Goal: Information Seeking & Learning: Learn about a topic

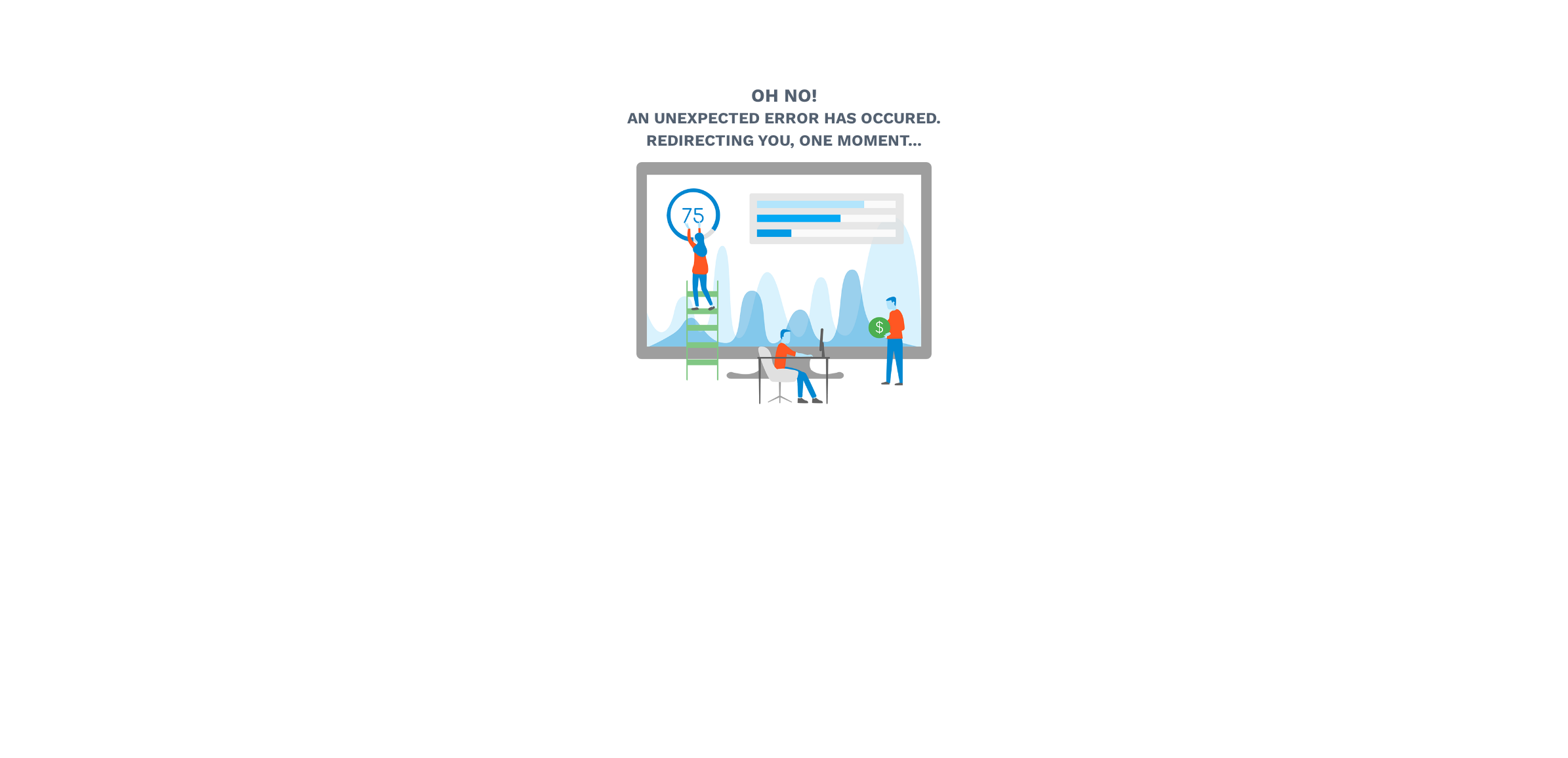
click at [884, 289] on img at bounding box center [784, 283] width 295 height 243
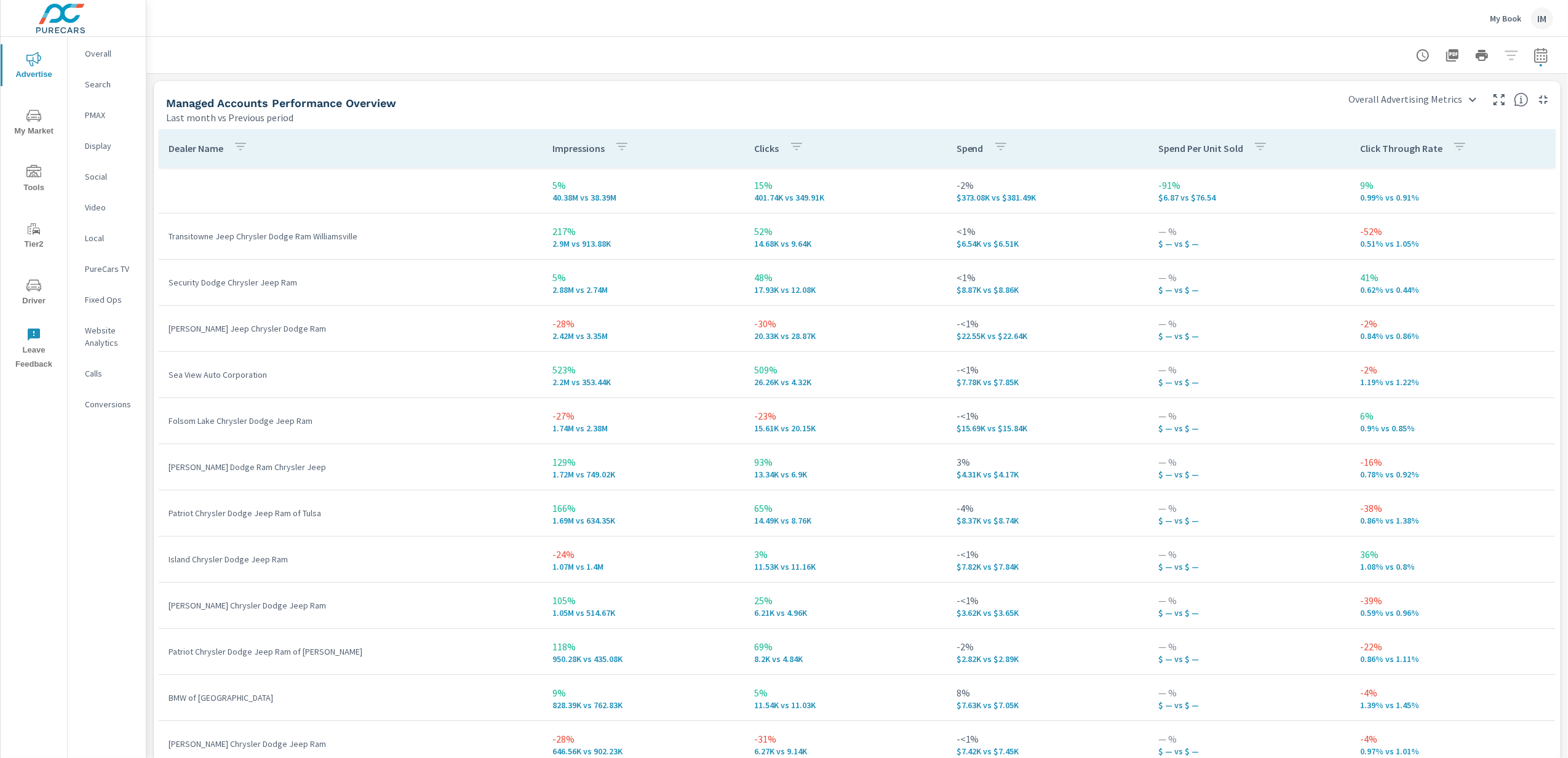
click at [37, 118] on icon "nav menu" at bounding box center [34, 116] width 15 height 15
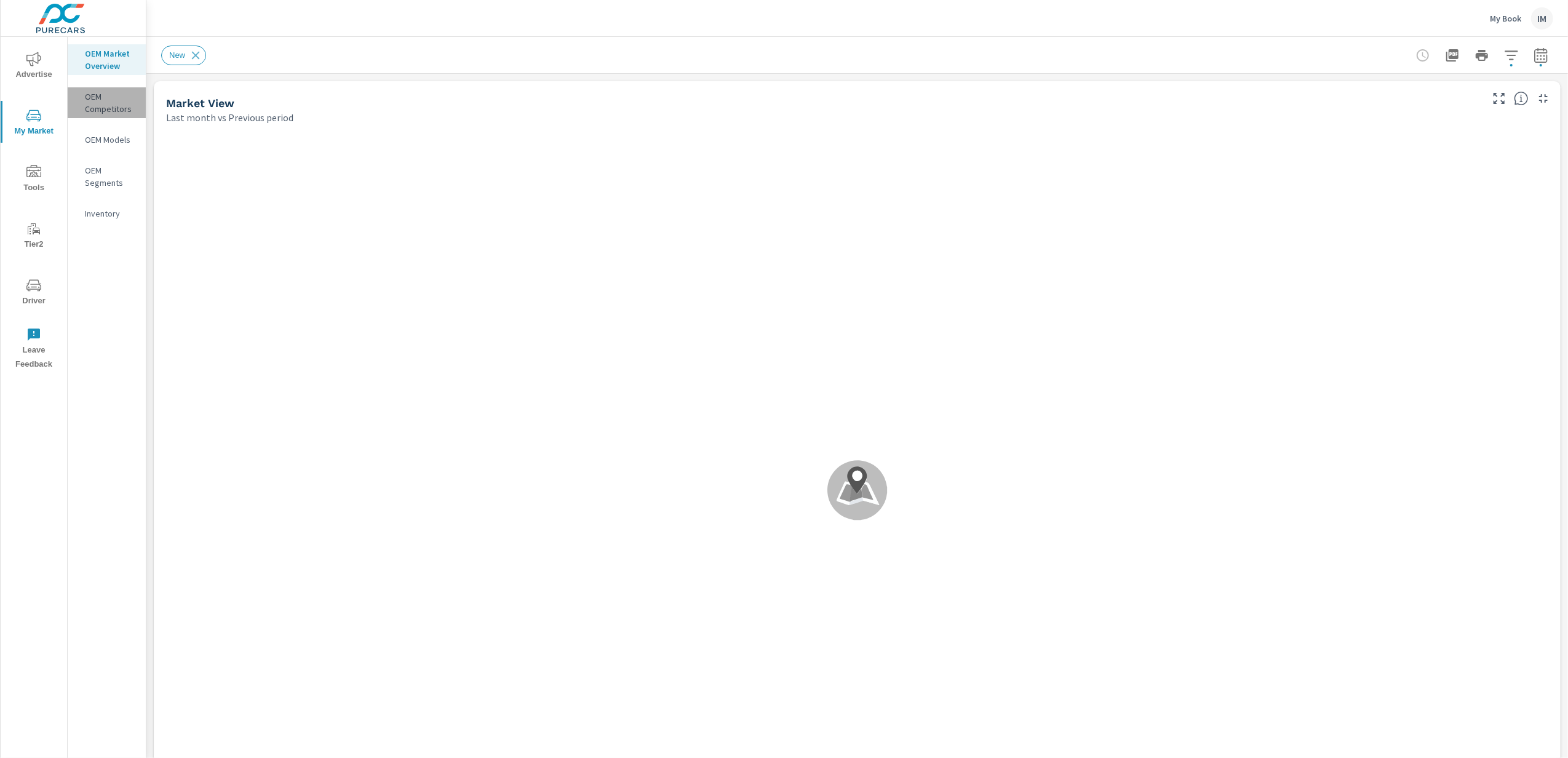
click at [114, 106] on p "OEM Competitors" at bounding box center [110, 103] width 51 height 25
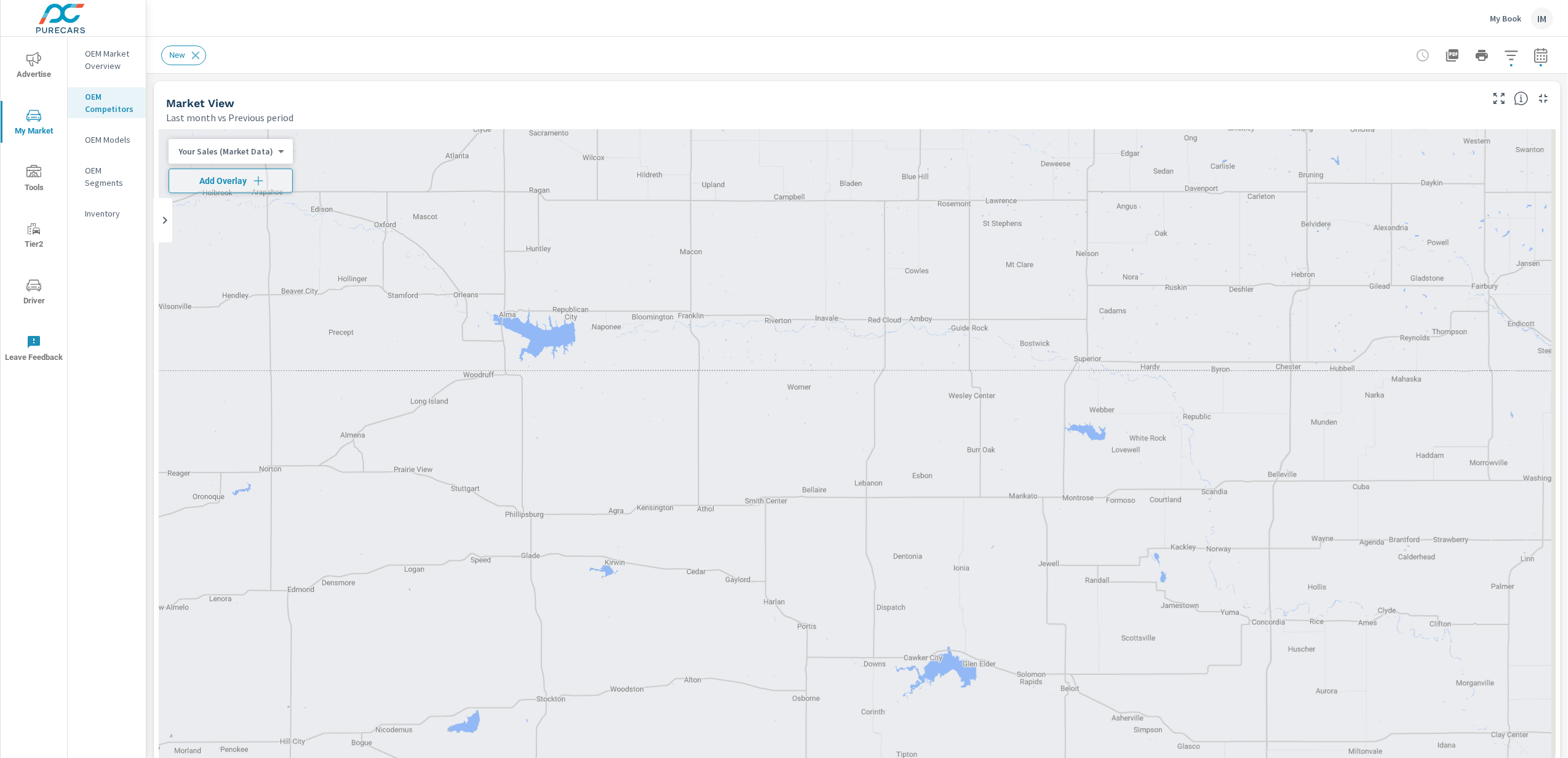
click at [97, 136] on p "OEM Models" at bounding box center [110, 140] width 51 height 12
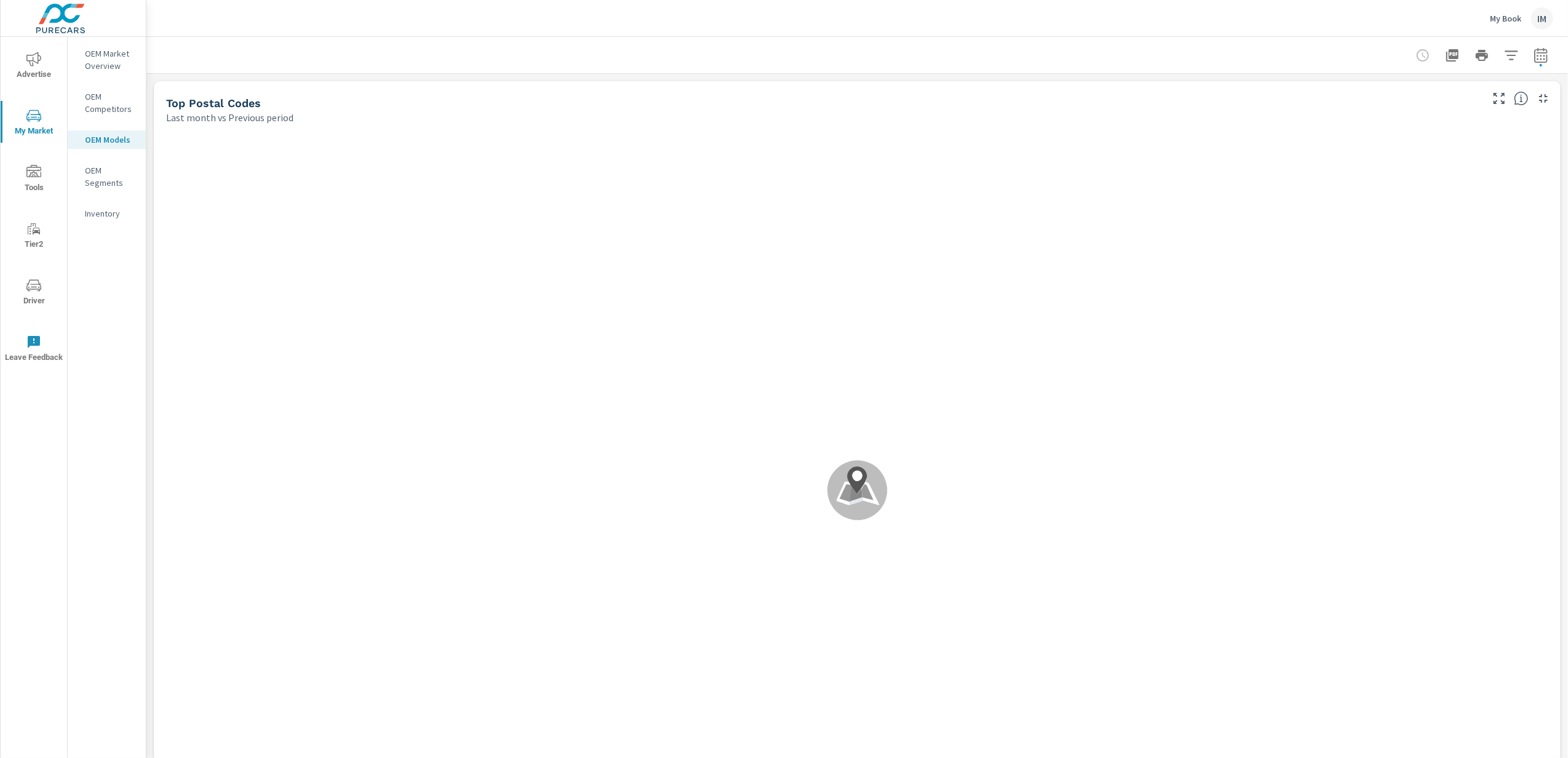
click at [110, 215] on p "Inventory" at bounding box center [110, 213] width 51 height 12
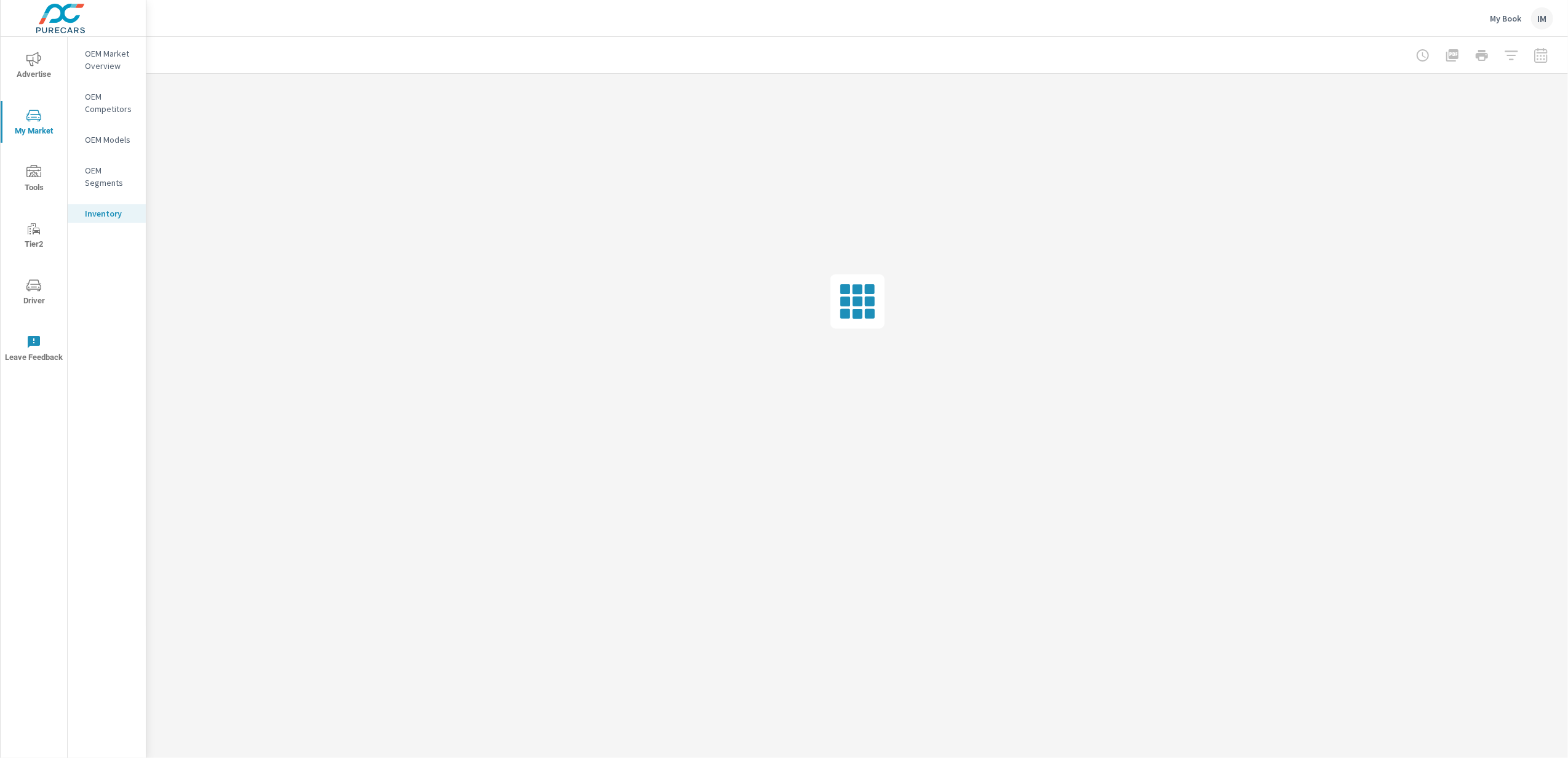
click at [1543, 19] on div "IM" at bounding box center [1542, 18] width 22 height 22
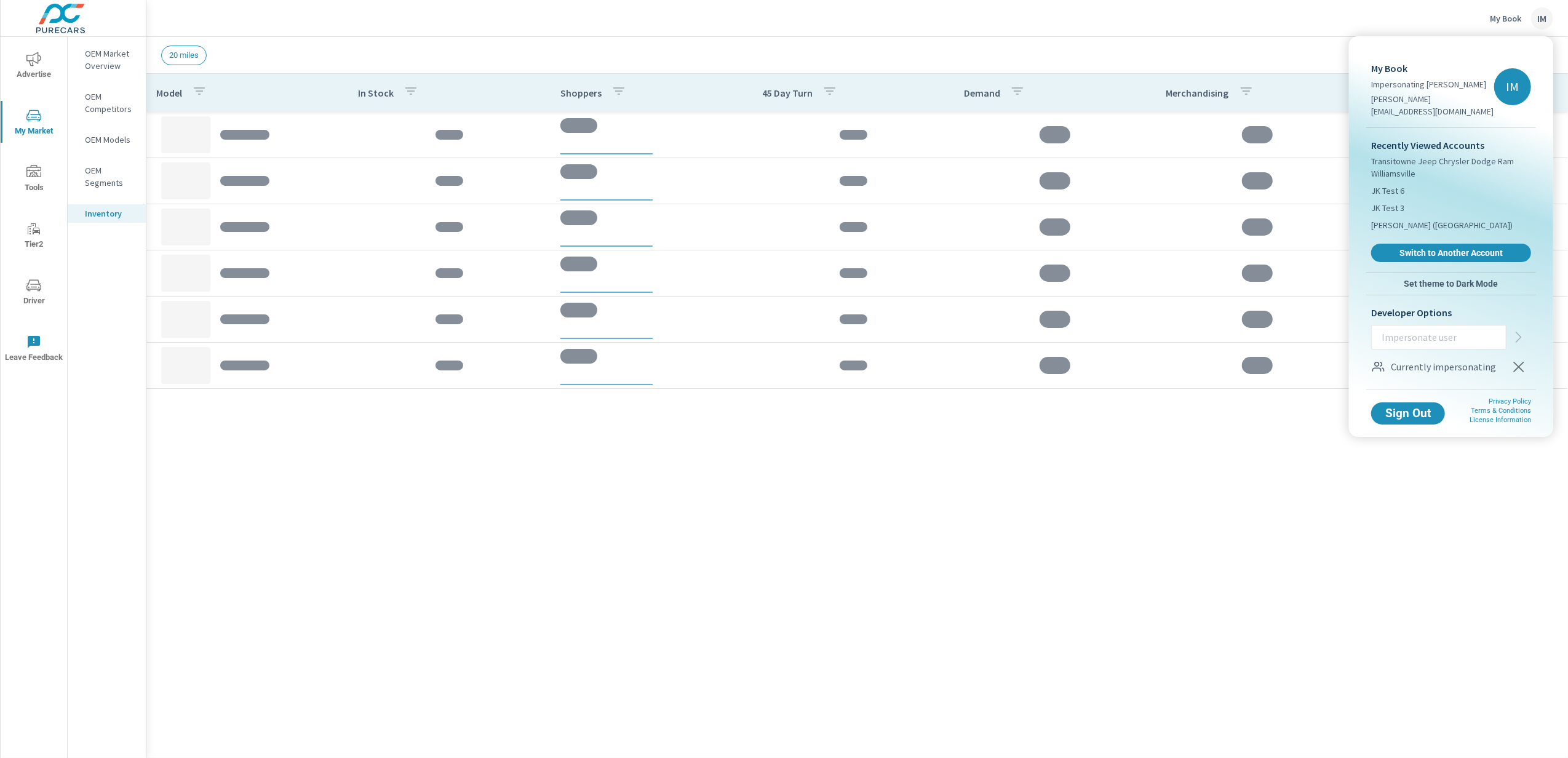
click at [1543, 19] on div at bounding box center [784, 379] width 1568 height 758
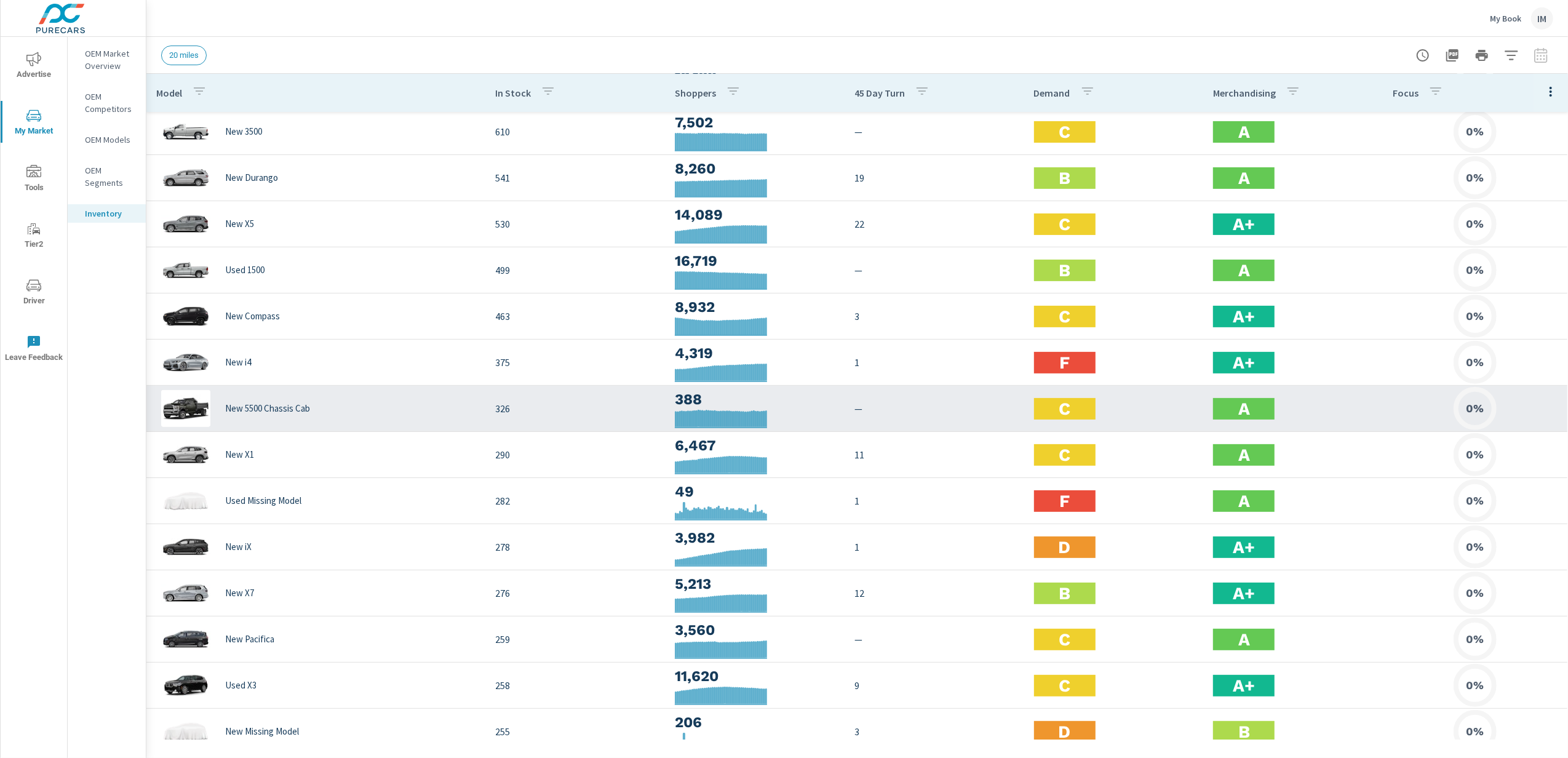
scroll to position [328, 0]
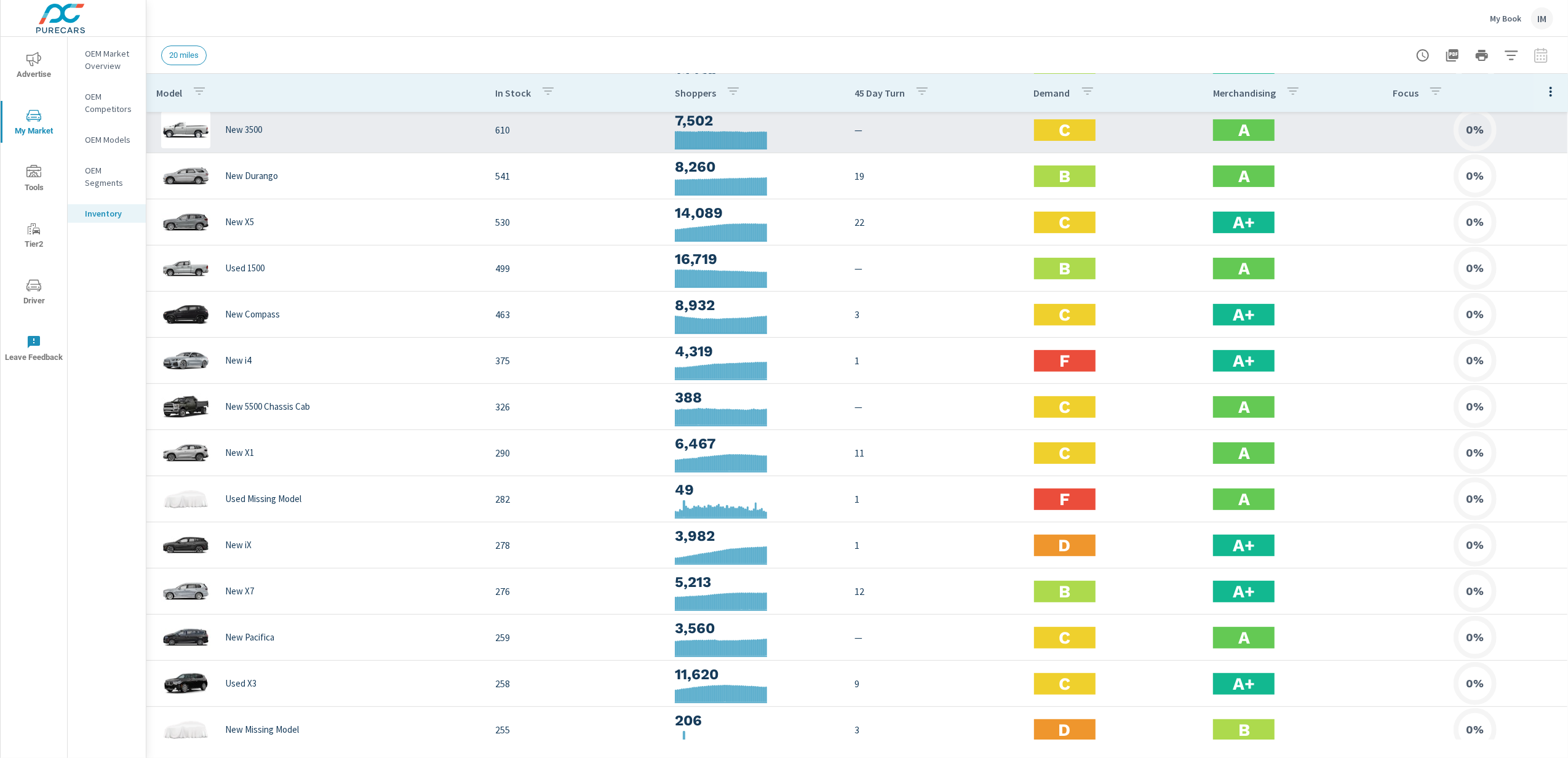
scroll to position [82, 0]
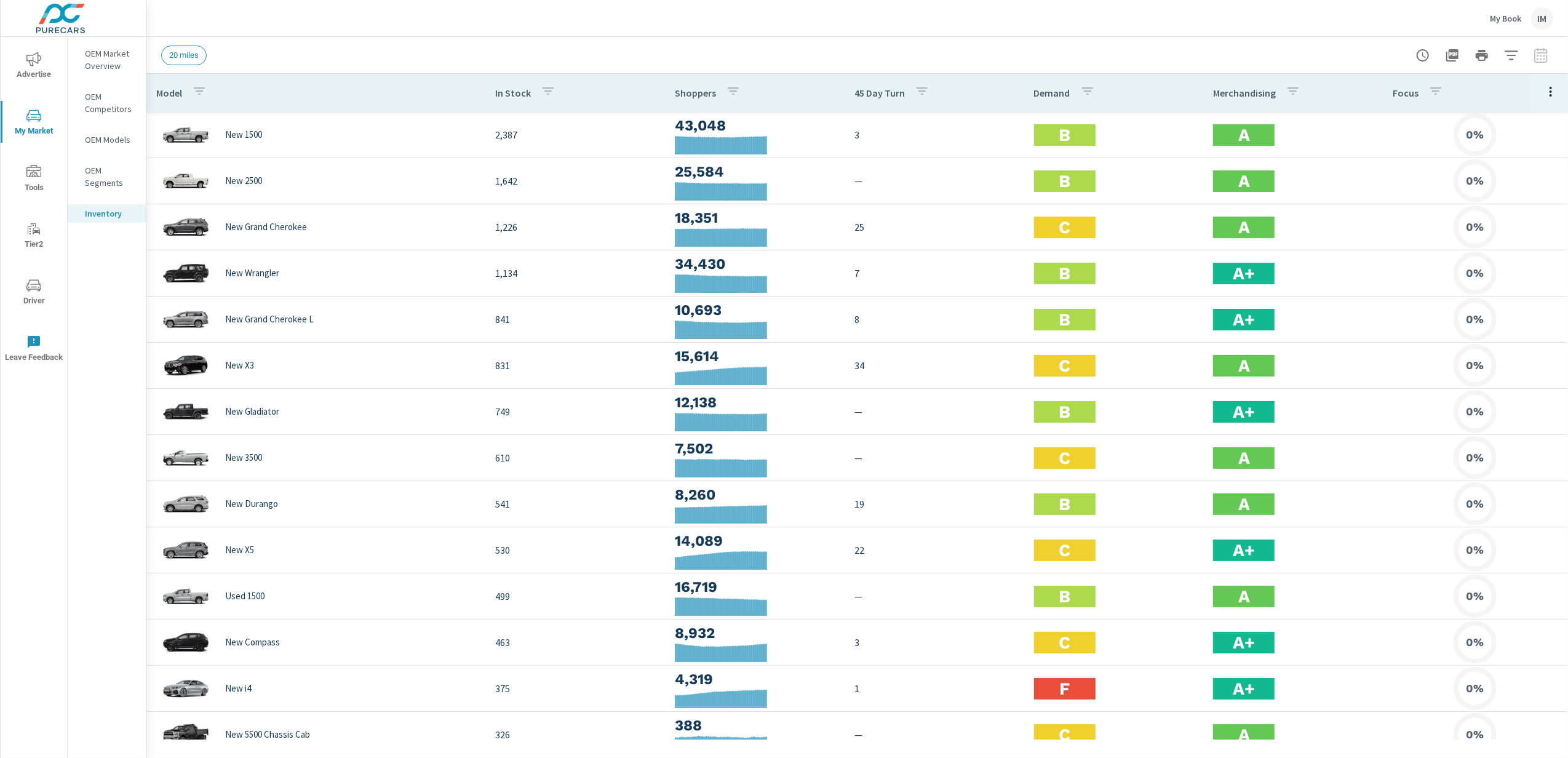
click at [1545, 15] on div "IM" at bounding box center [1542, 18] width 22 height 22
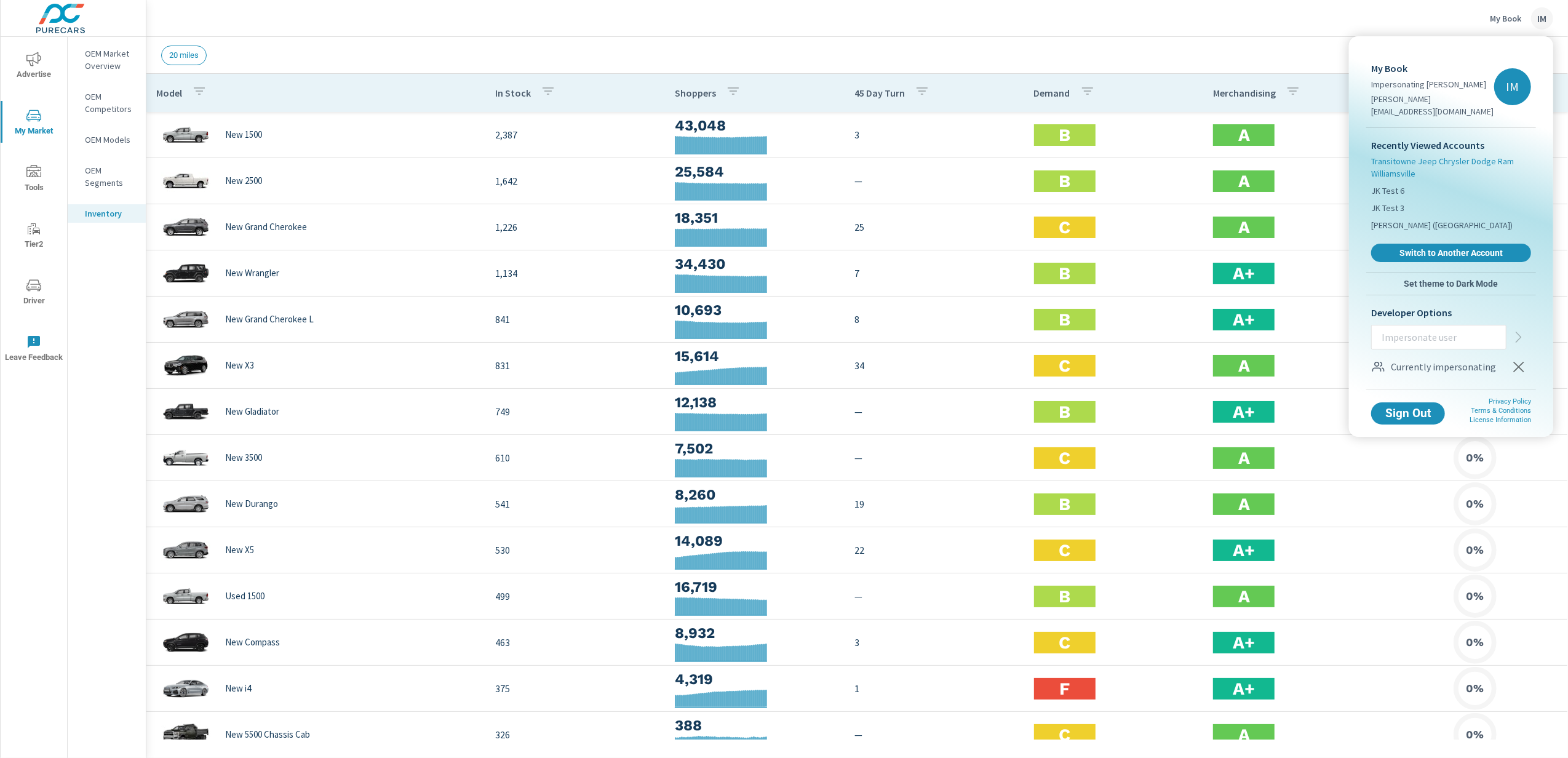
click at [1398, 155] on span "Transitowne Jeep Chrysler Dodge Ram Williamsville" at bounding box center [1451, 168] width 160 height 25
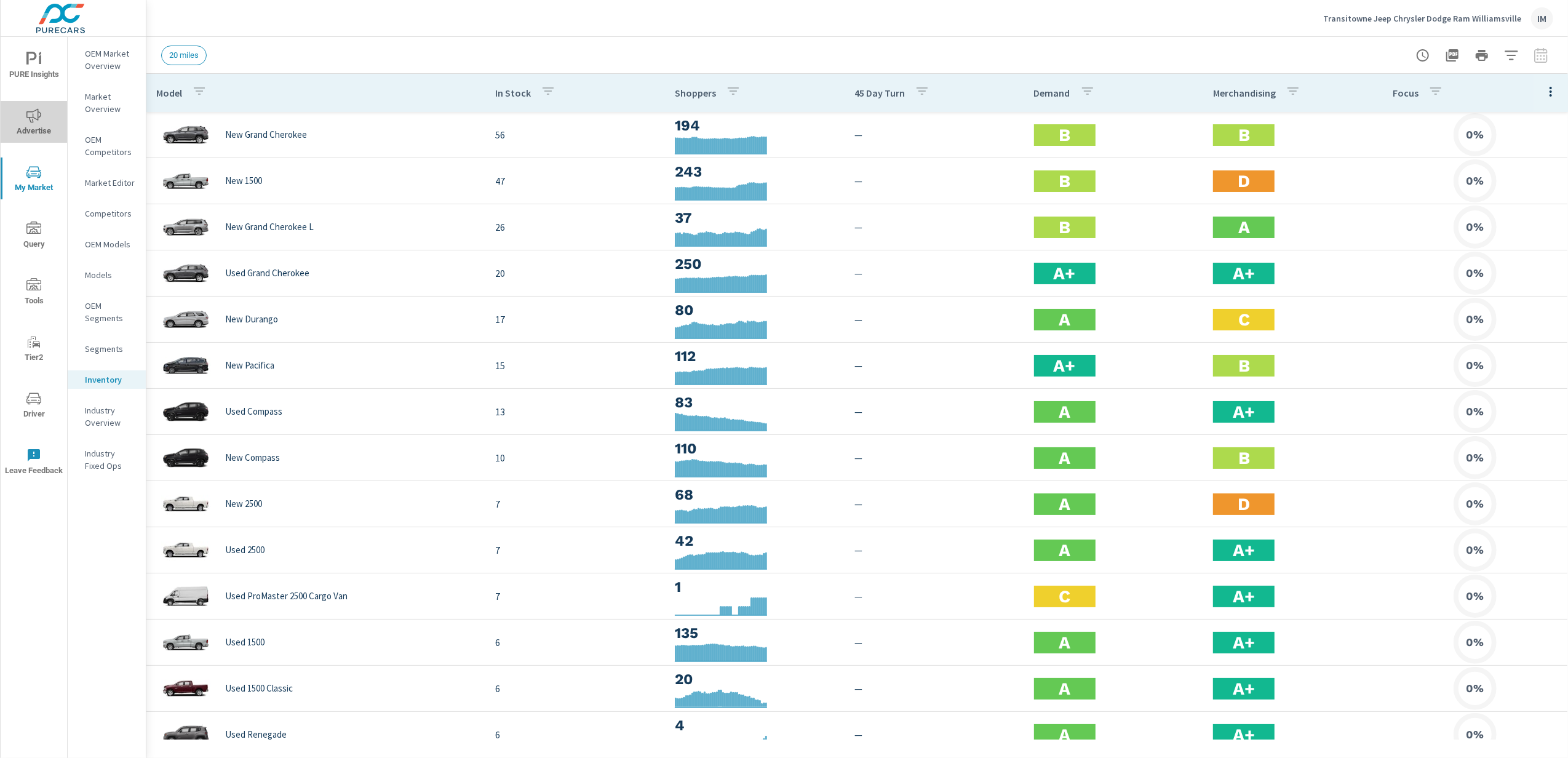
click at [40, 109] on icon "nav menu" at bounding box center [34, 116] width 15 height 15
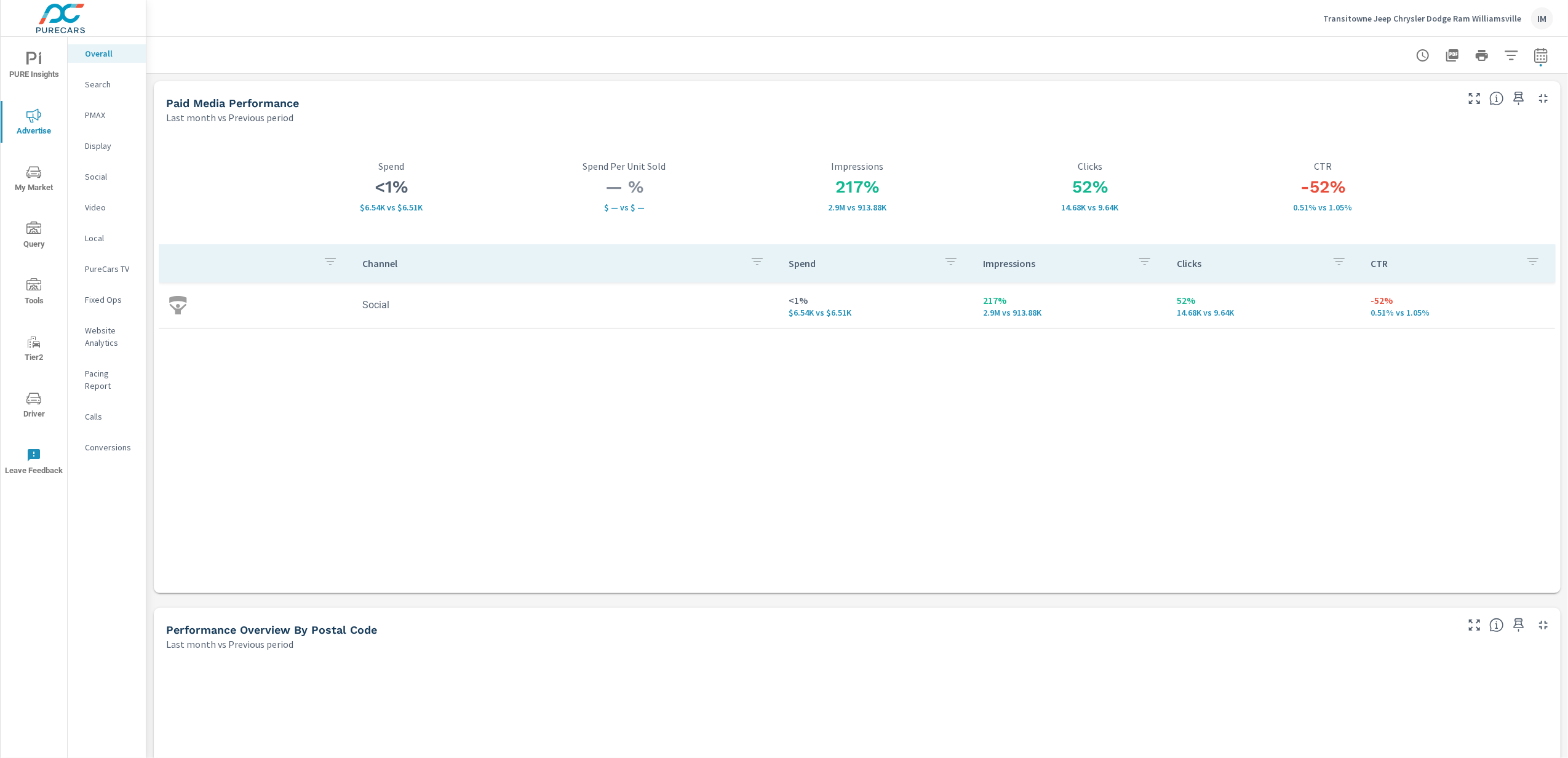
click at [36, 178] on icon "nav menu" at bounding box center [34, 172] width 15 height 15
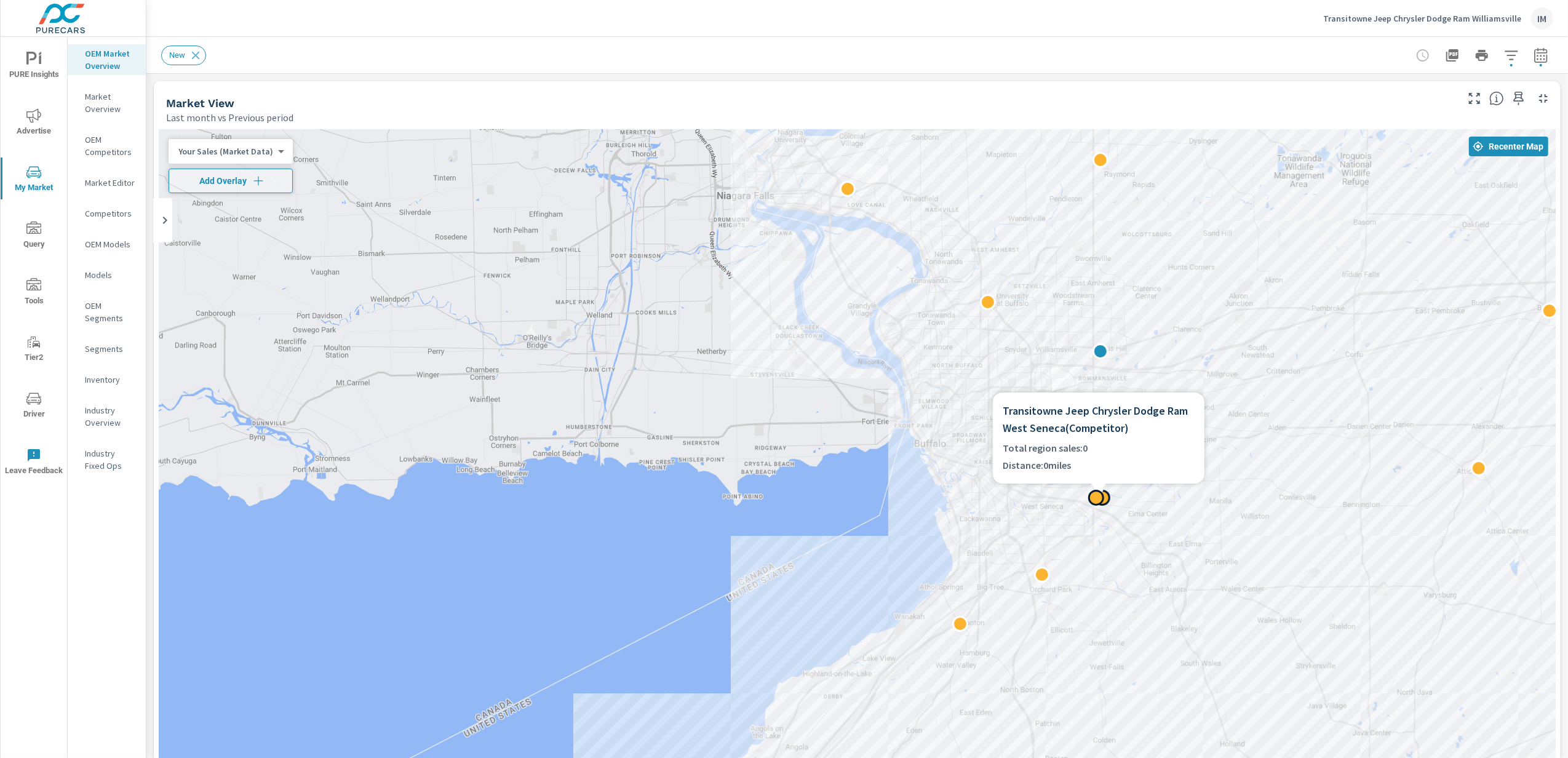
click at [1099, 498] on div at bounding box center [1096, 498] width 16 height 16
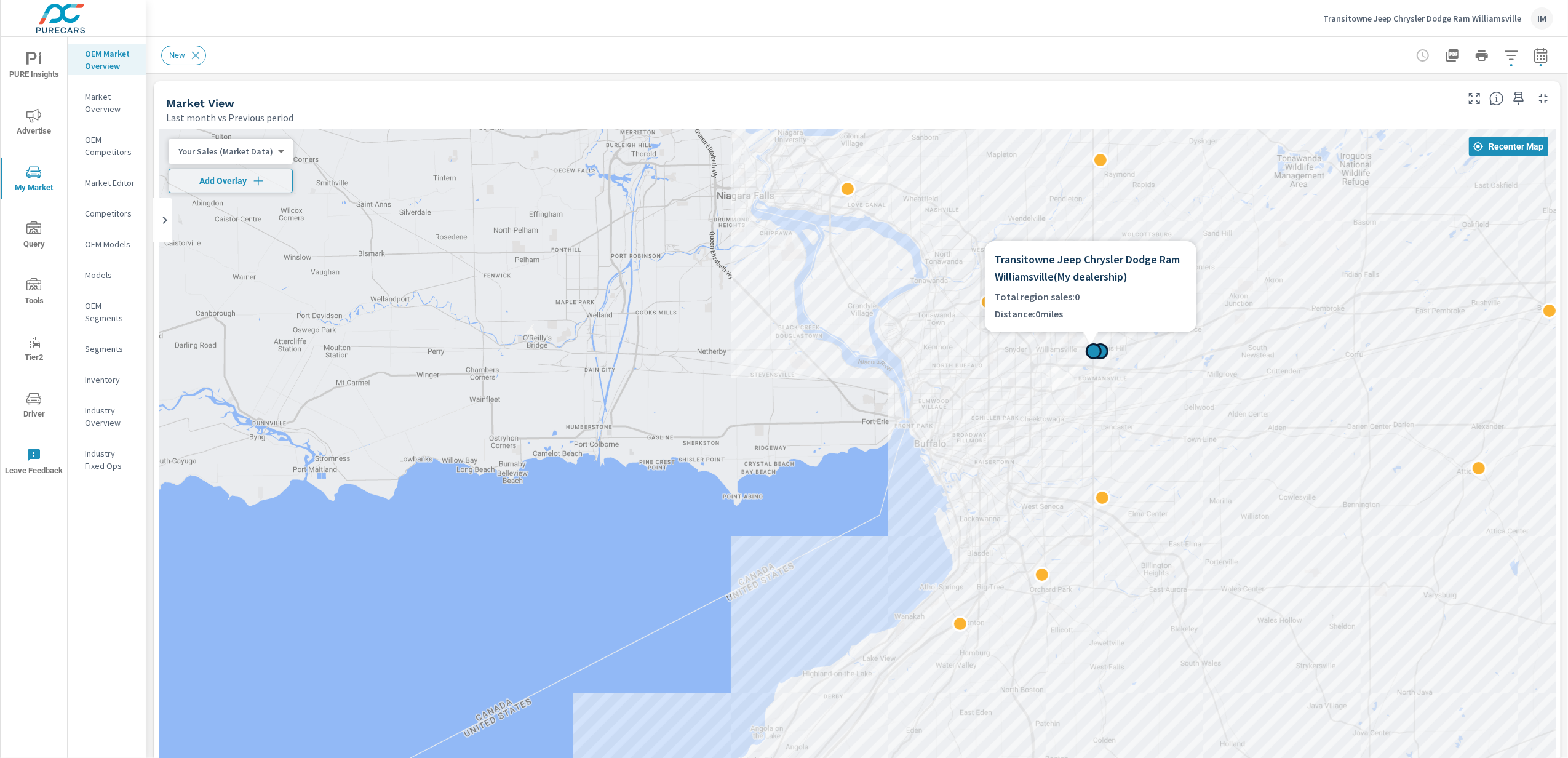
click at [1093, 353] on div at bounding box center [1094, 351] width 16 height 16
click at [113, 379] on p "Inventory" at bounding box center [110, 379] width 51 height 12
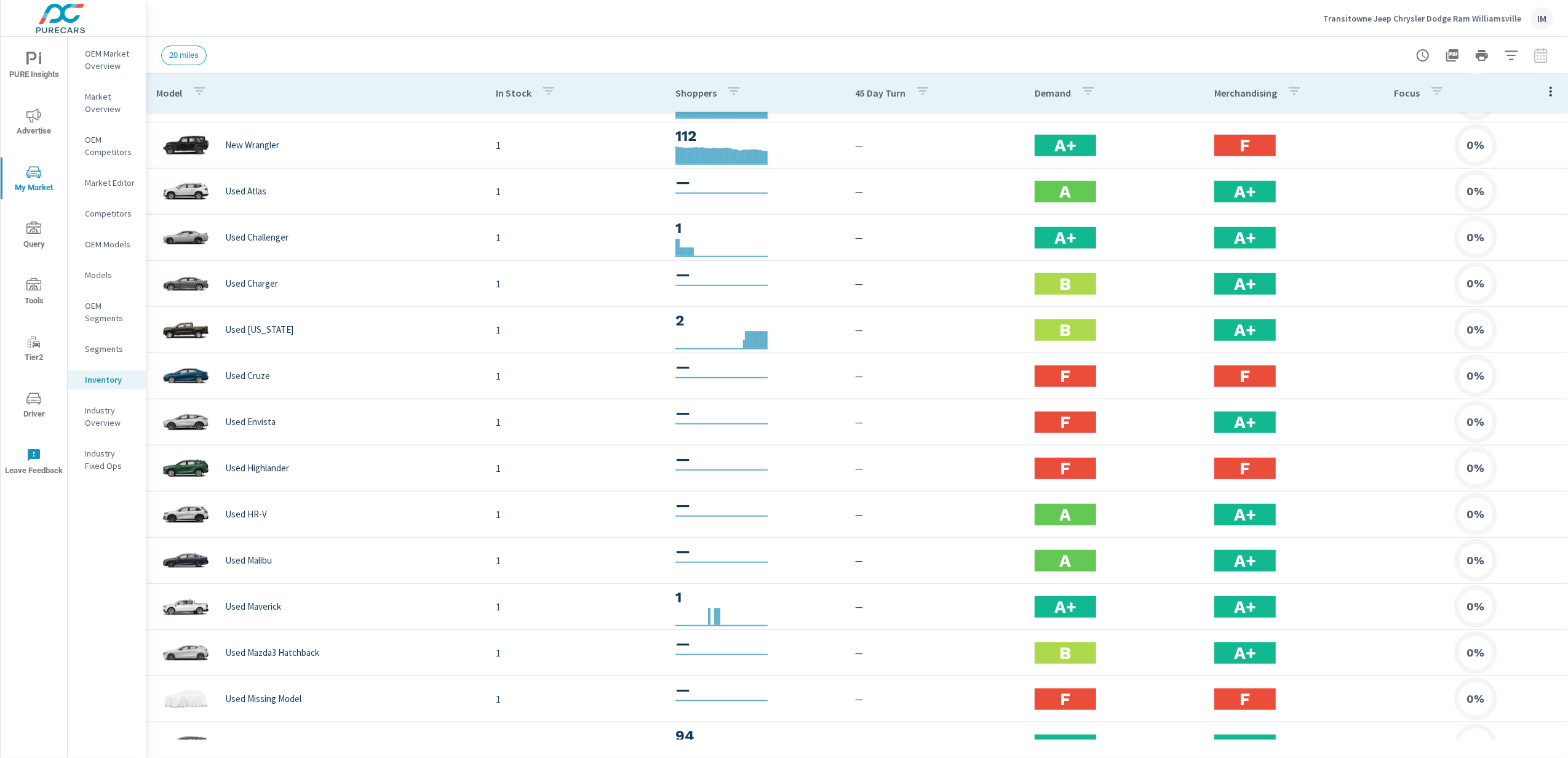
scroll to position [996, 0]
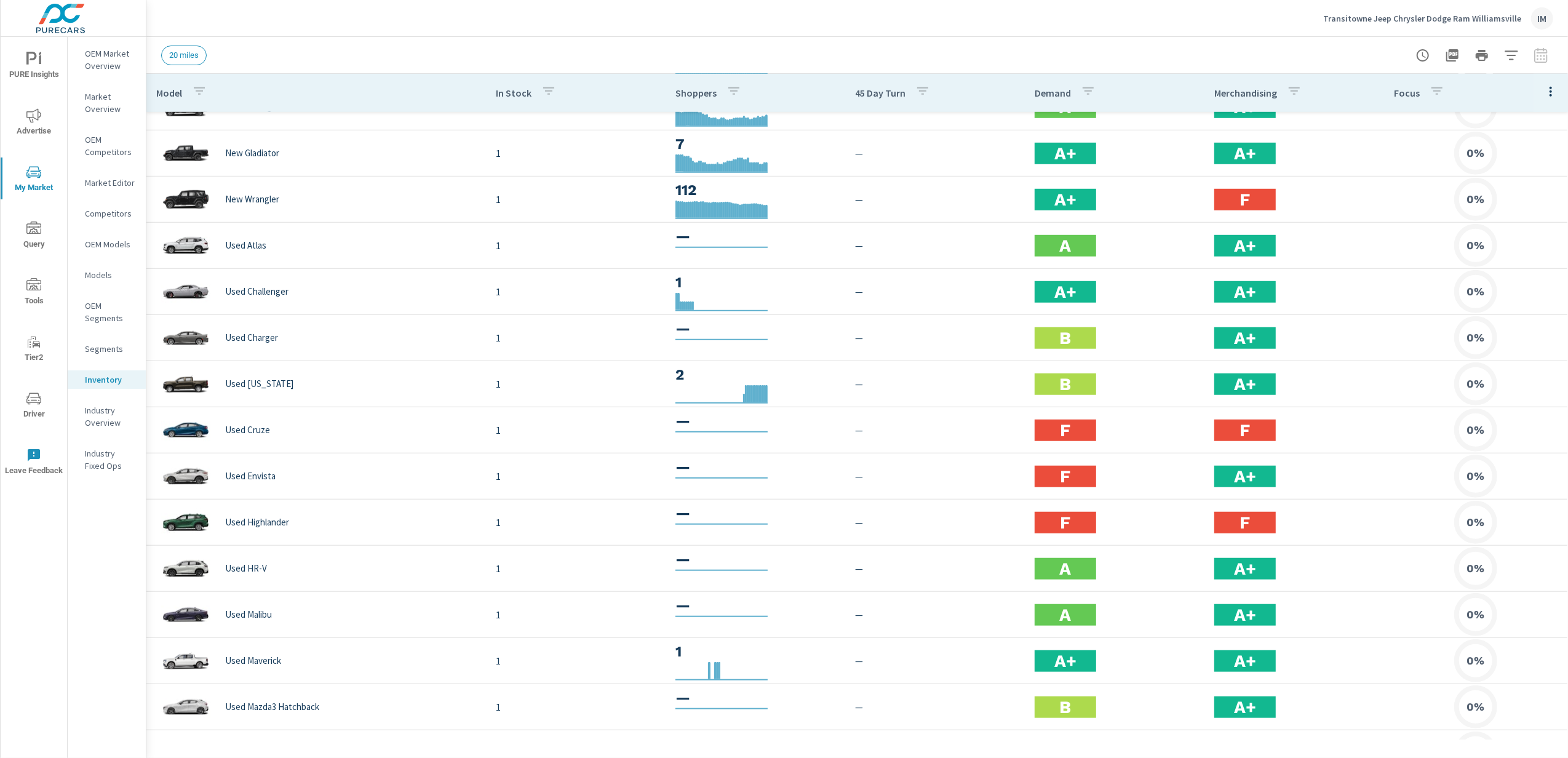
scroll to position [750, 0]
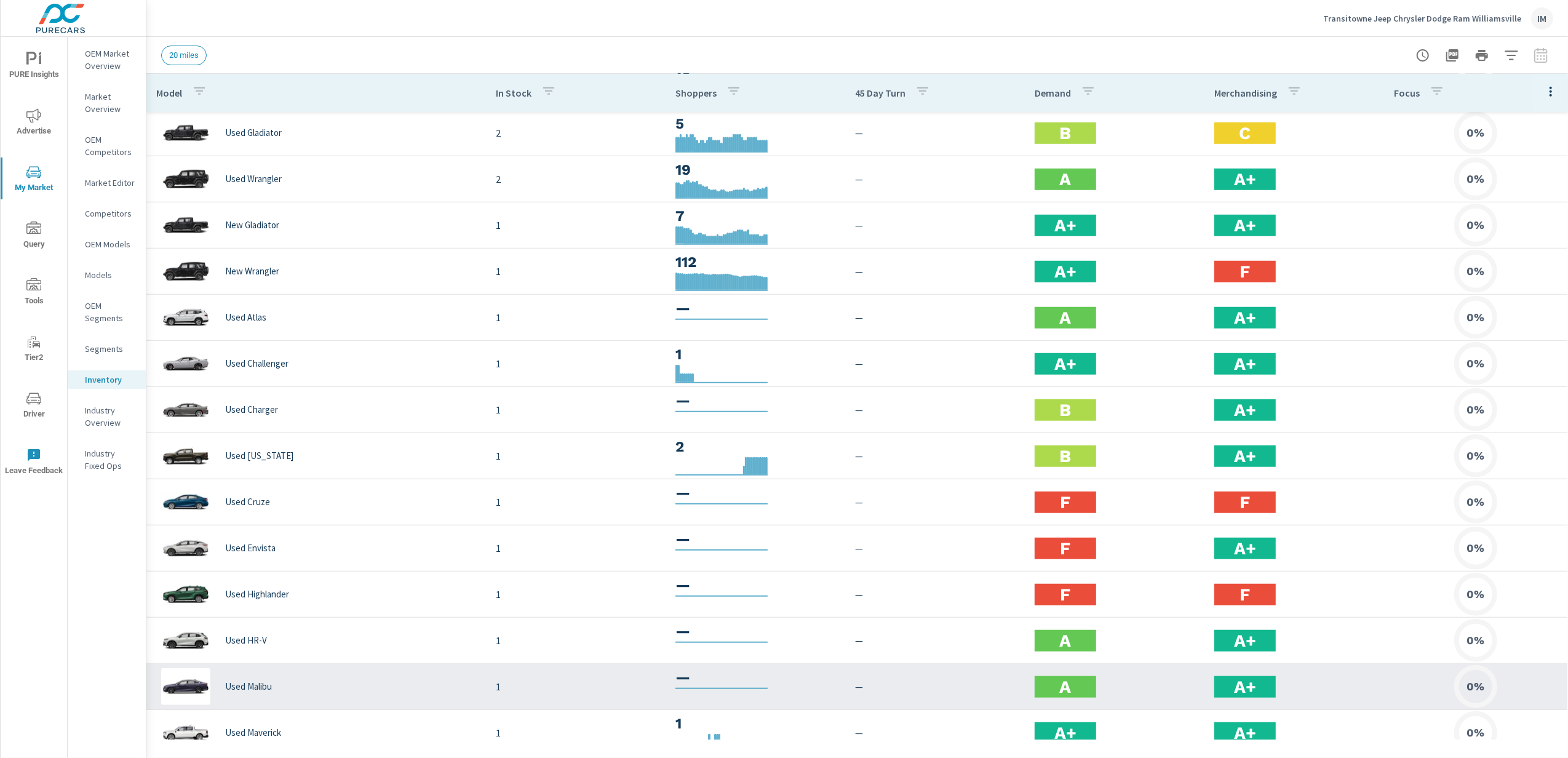
scroll to position [914, 0]
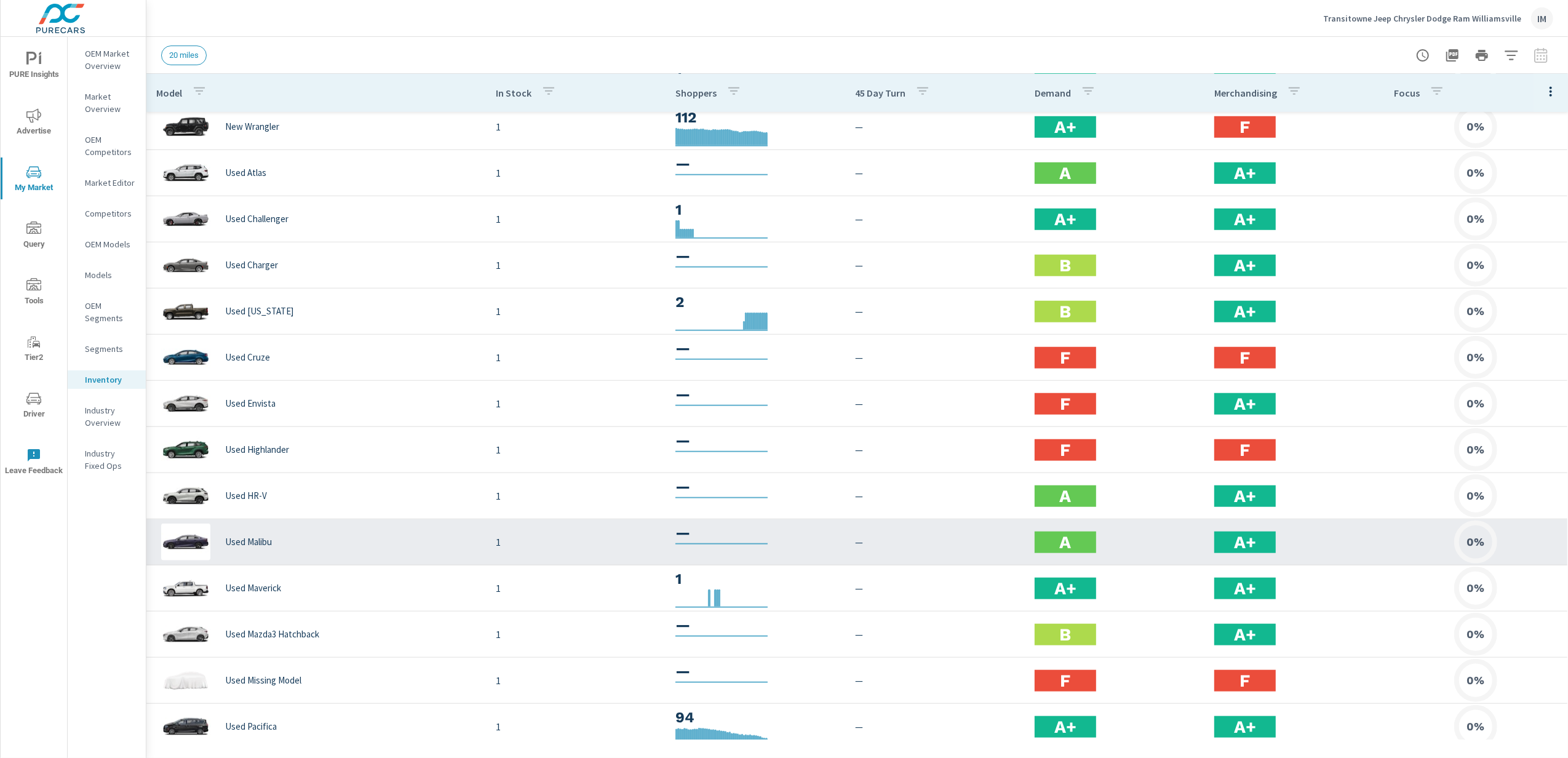
scroll to position [996, 0]
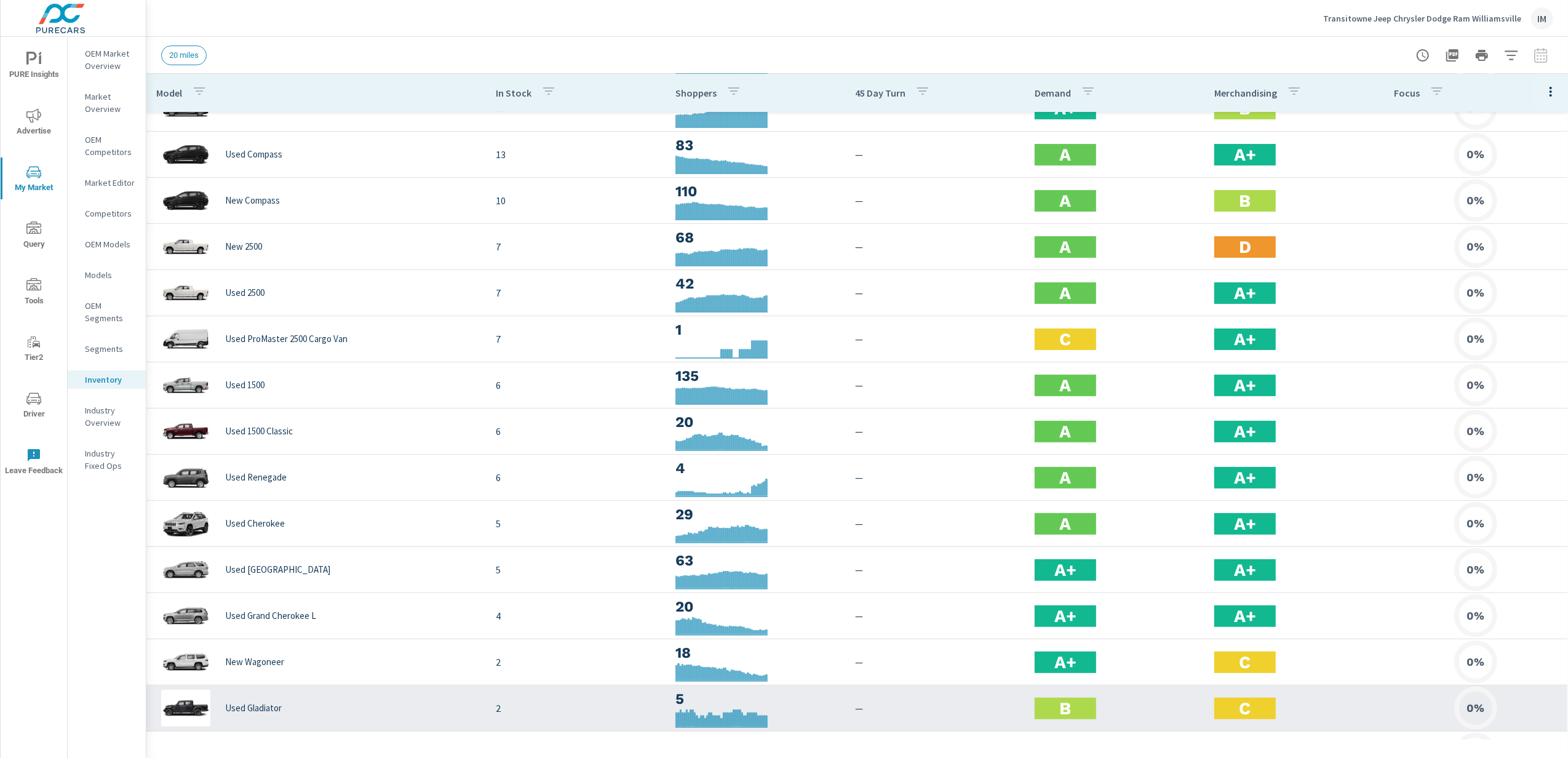
scroll to position [10, 0]
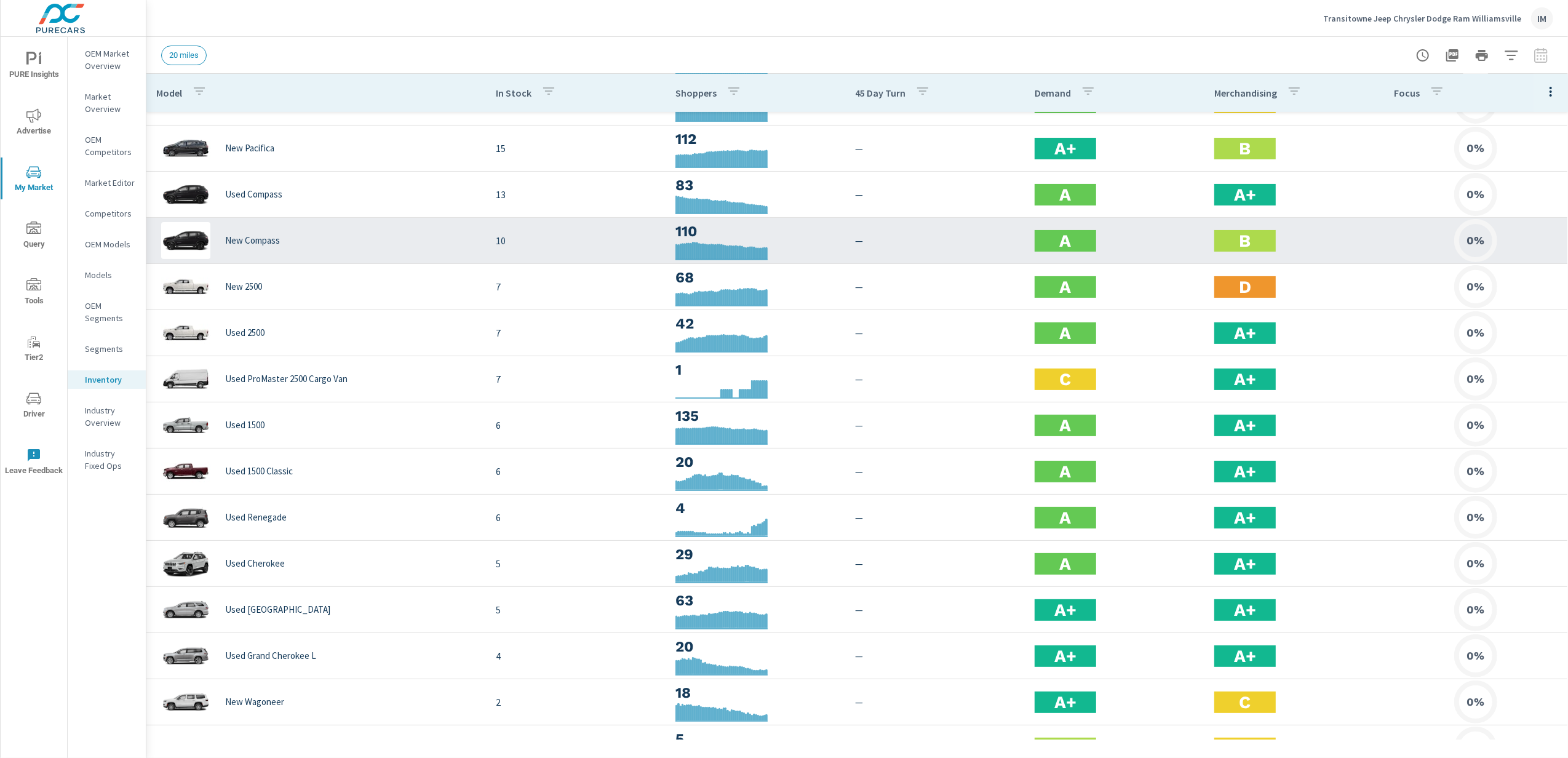
scroll to position [246, 0]
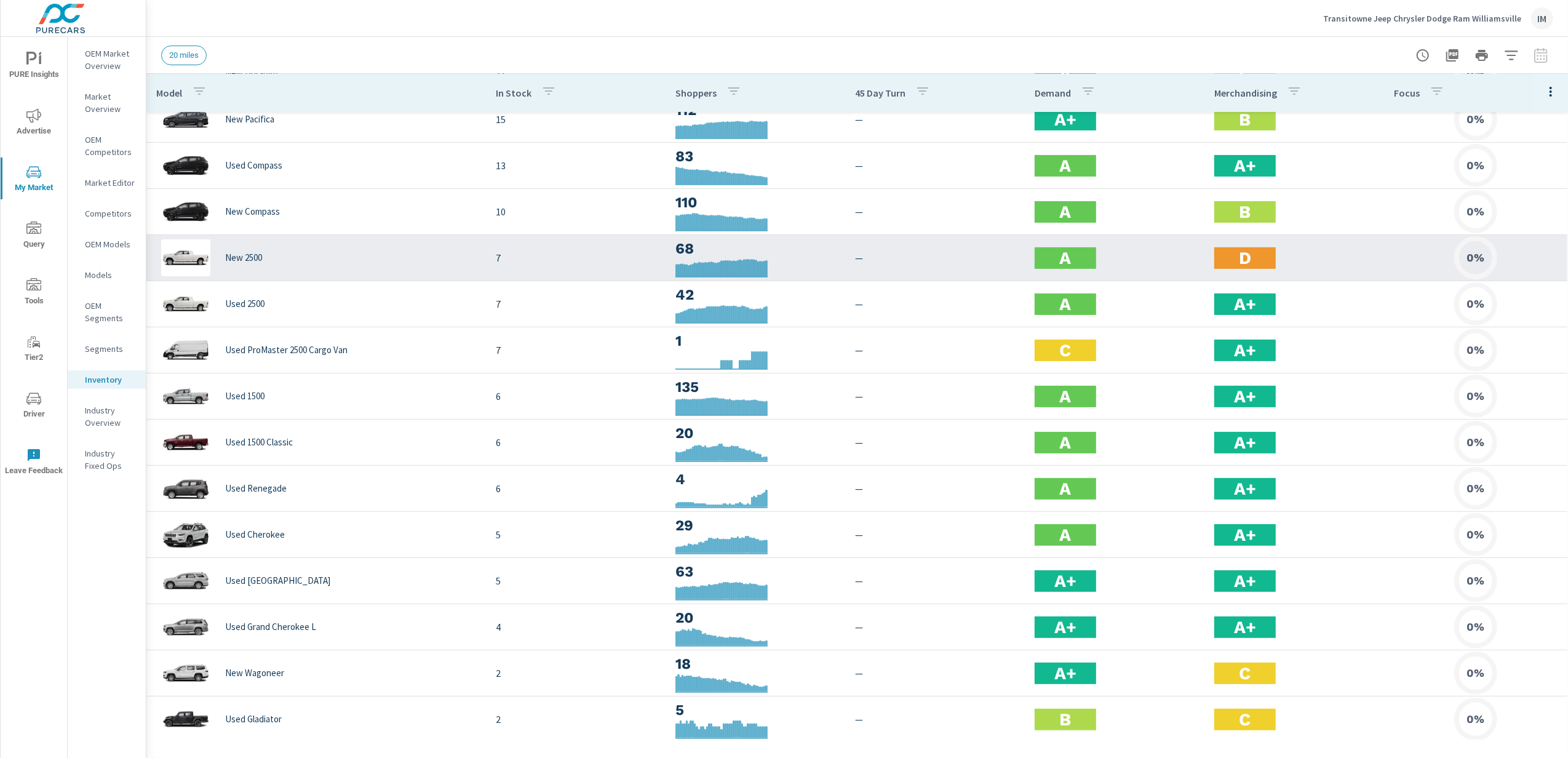
scroll to position [79, 0]
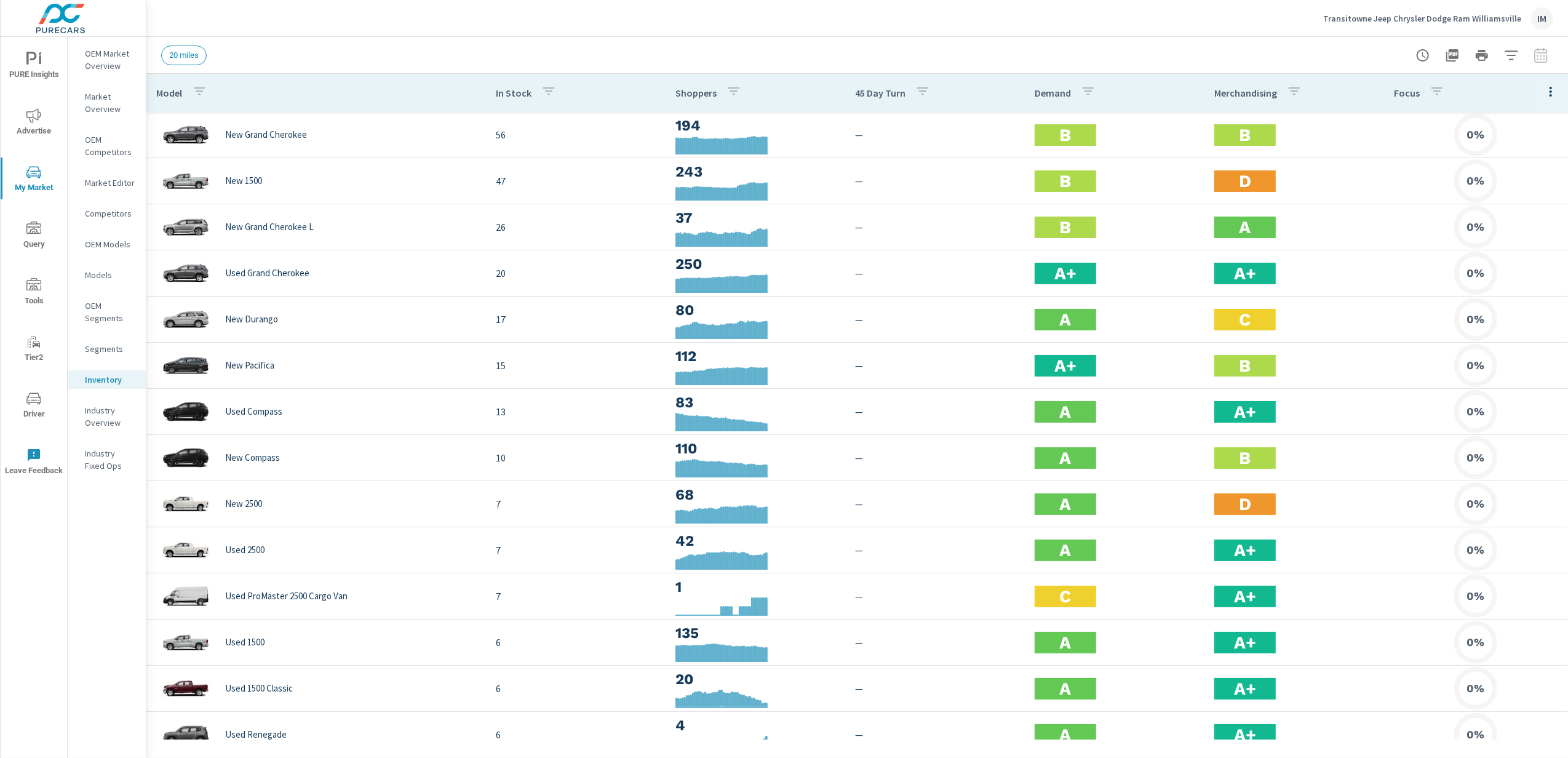
click at [1536, 18] on div "IM" at bounding box center [1542, 18] width 22 height 22
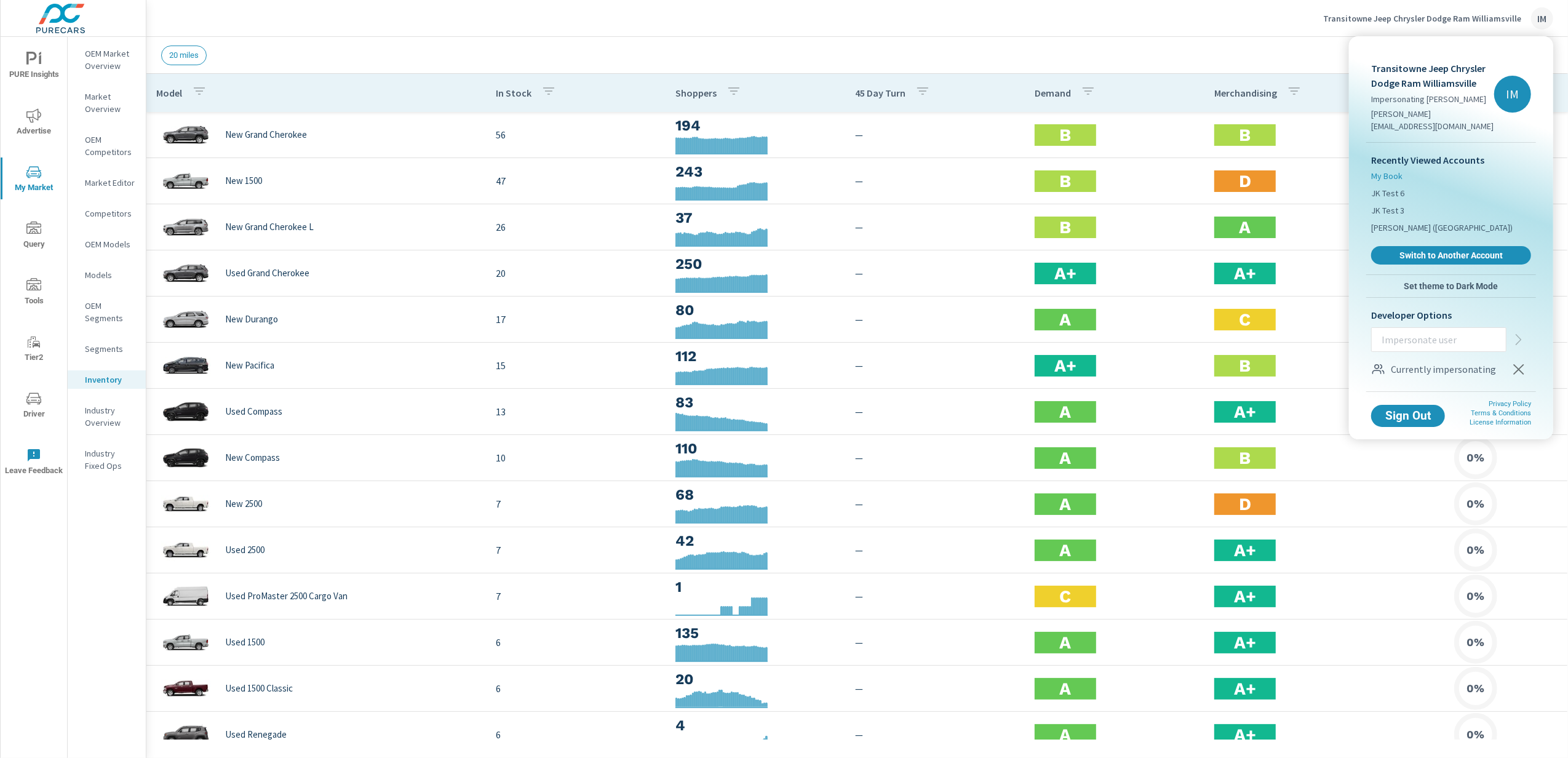
click at [1389, 170] on span "My Book" at bounding box center [1387, 175] width 31 height 12
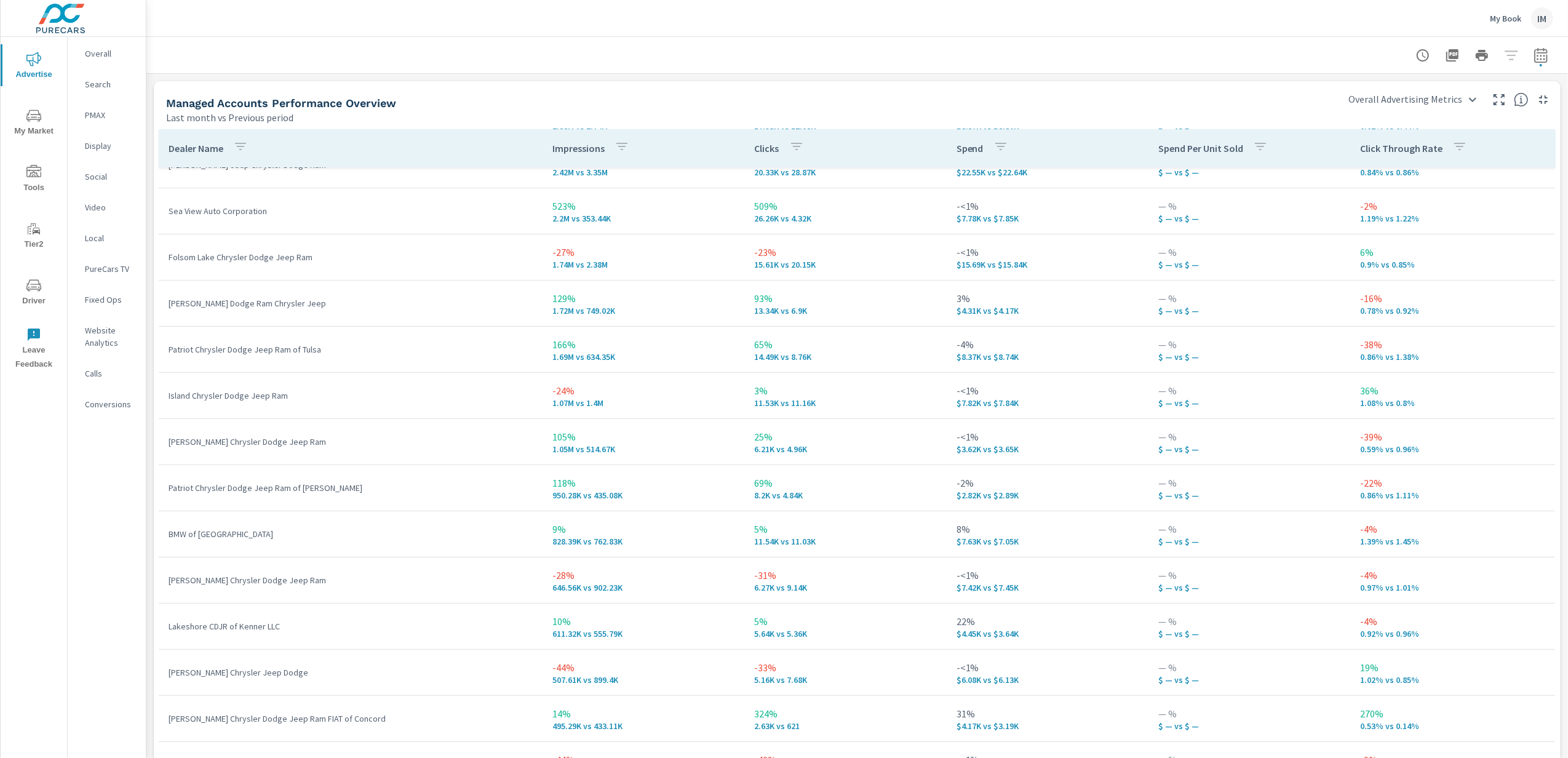
scroll to position [76, 0]
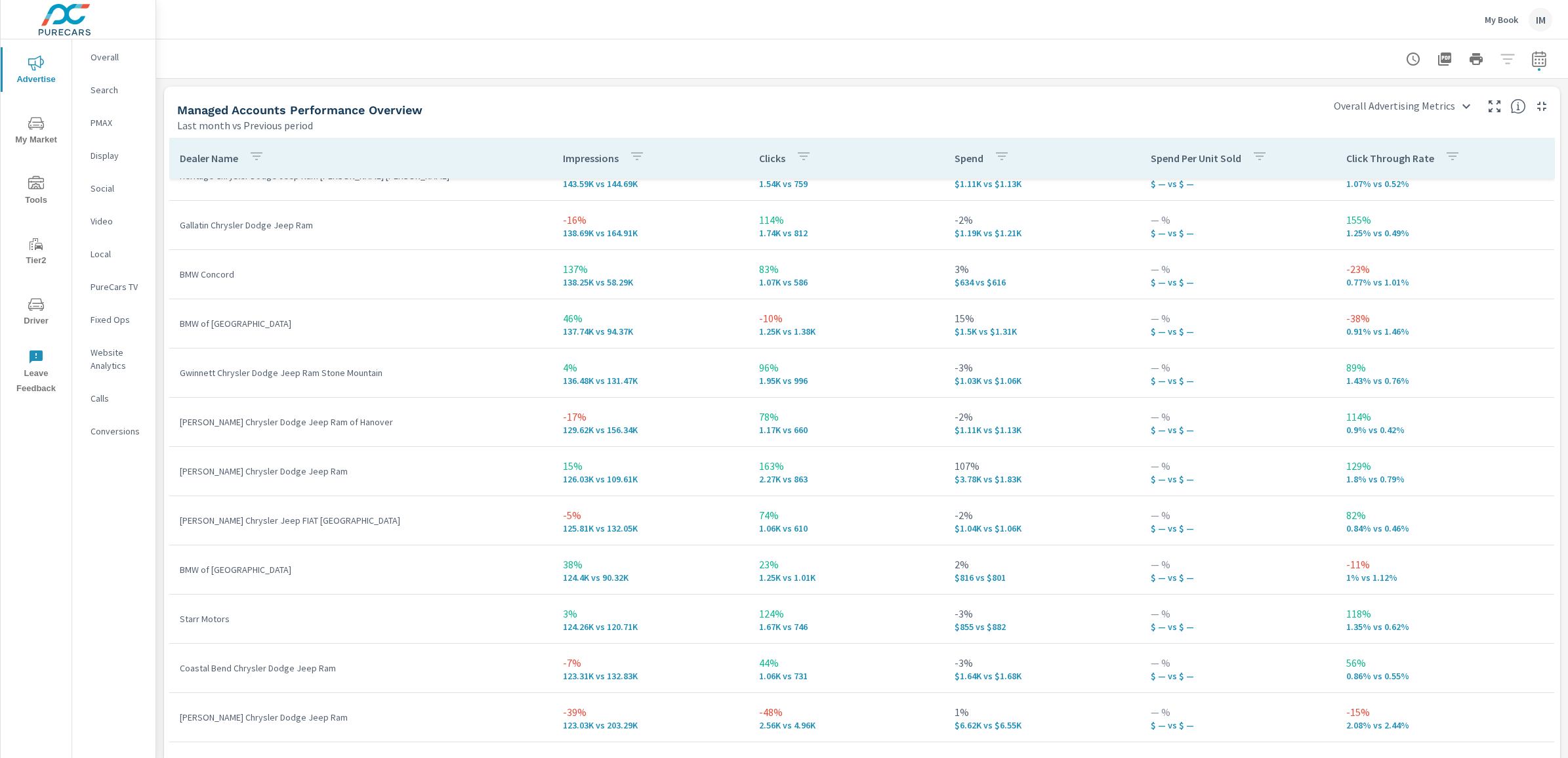
scroll to position [3446, 0]
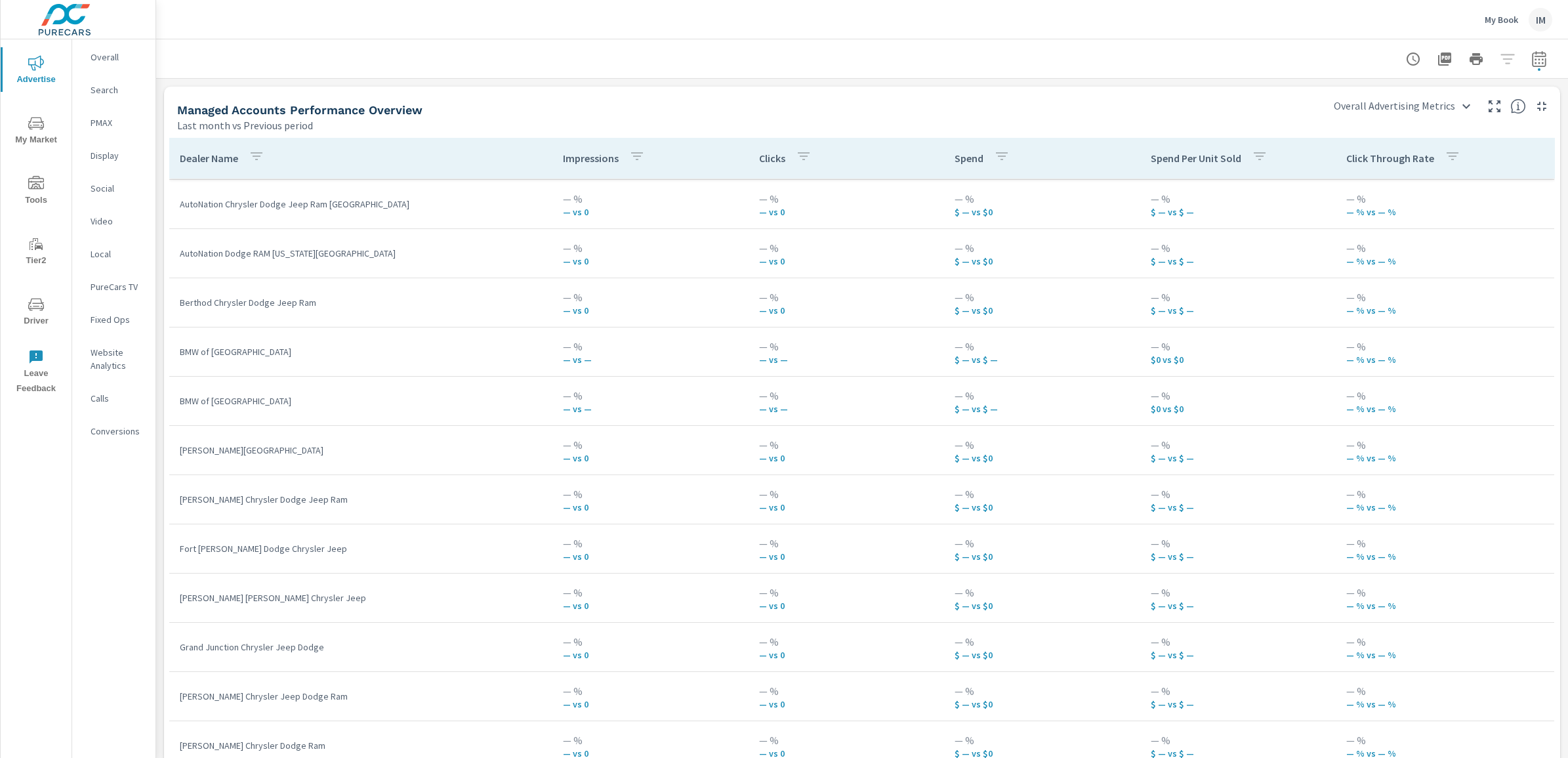
scroll to position [7383, 0]
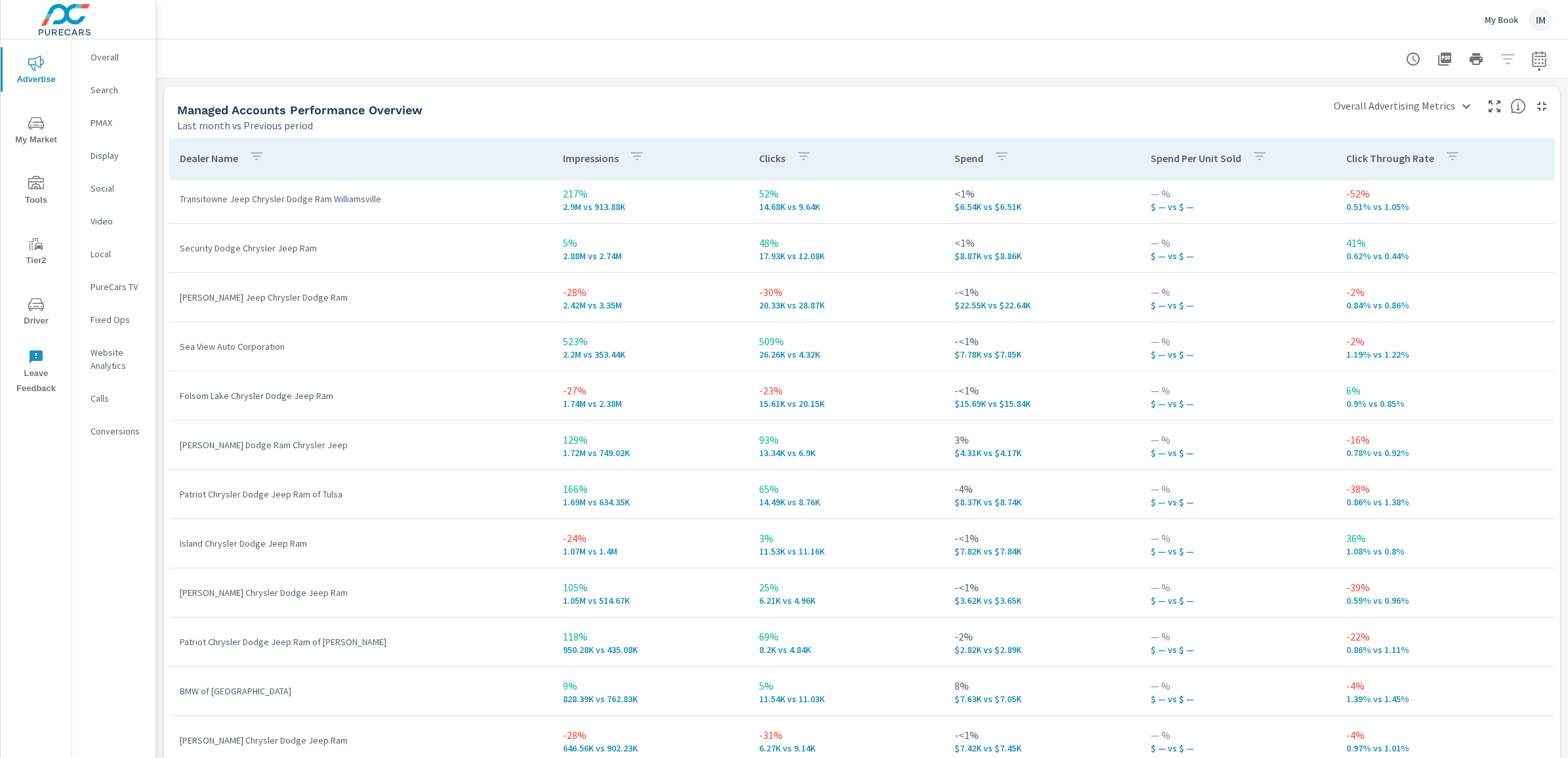
scroll to position [82, 0]
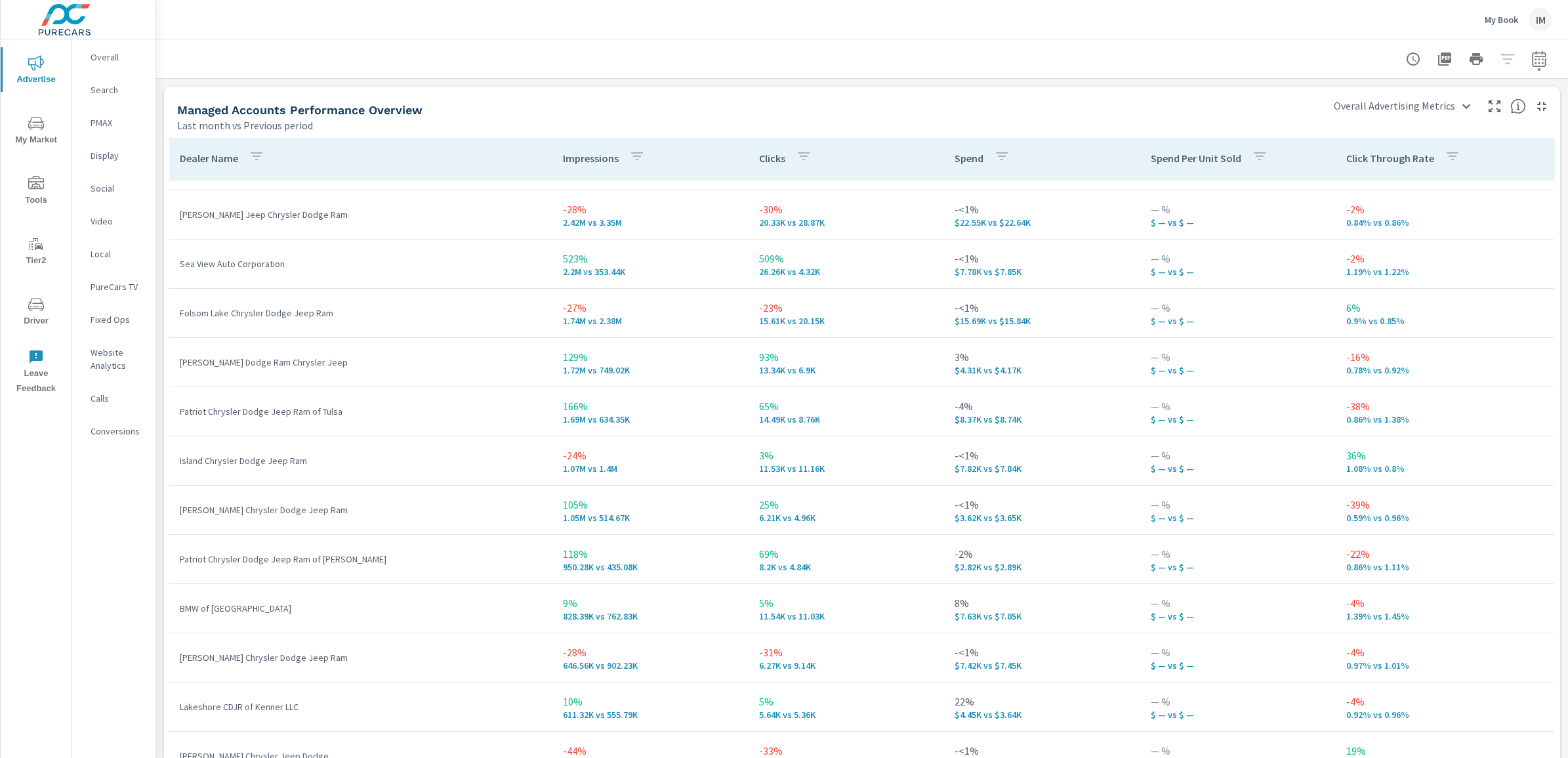
scroll to position [164, 0]
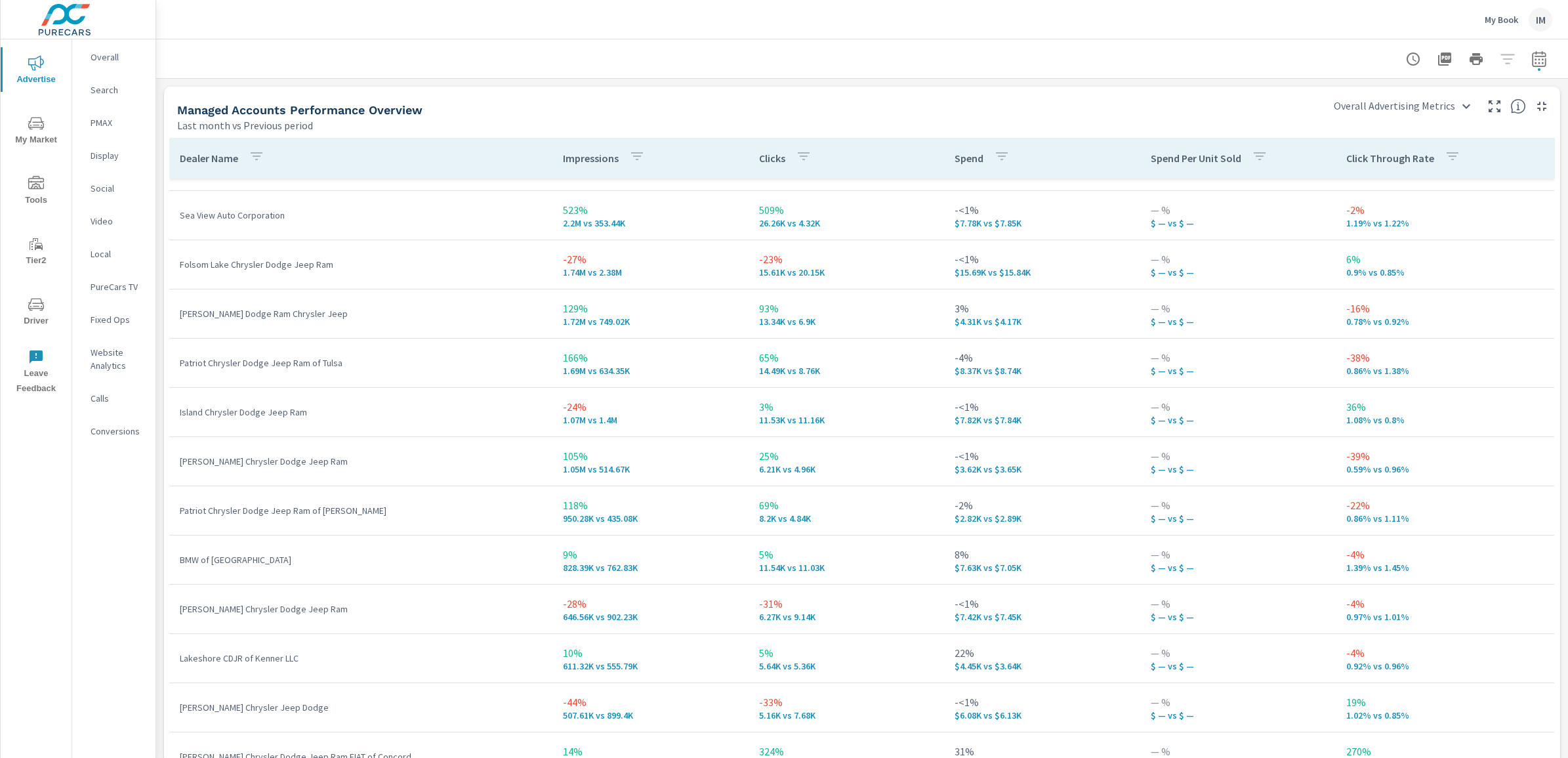
scroll to position [246, 0]
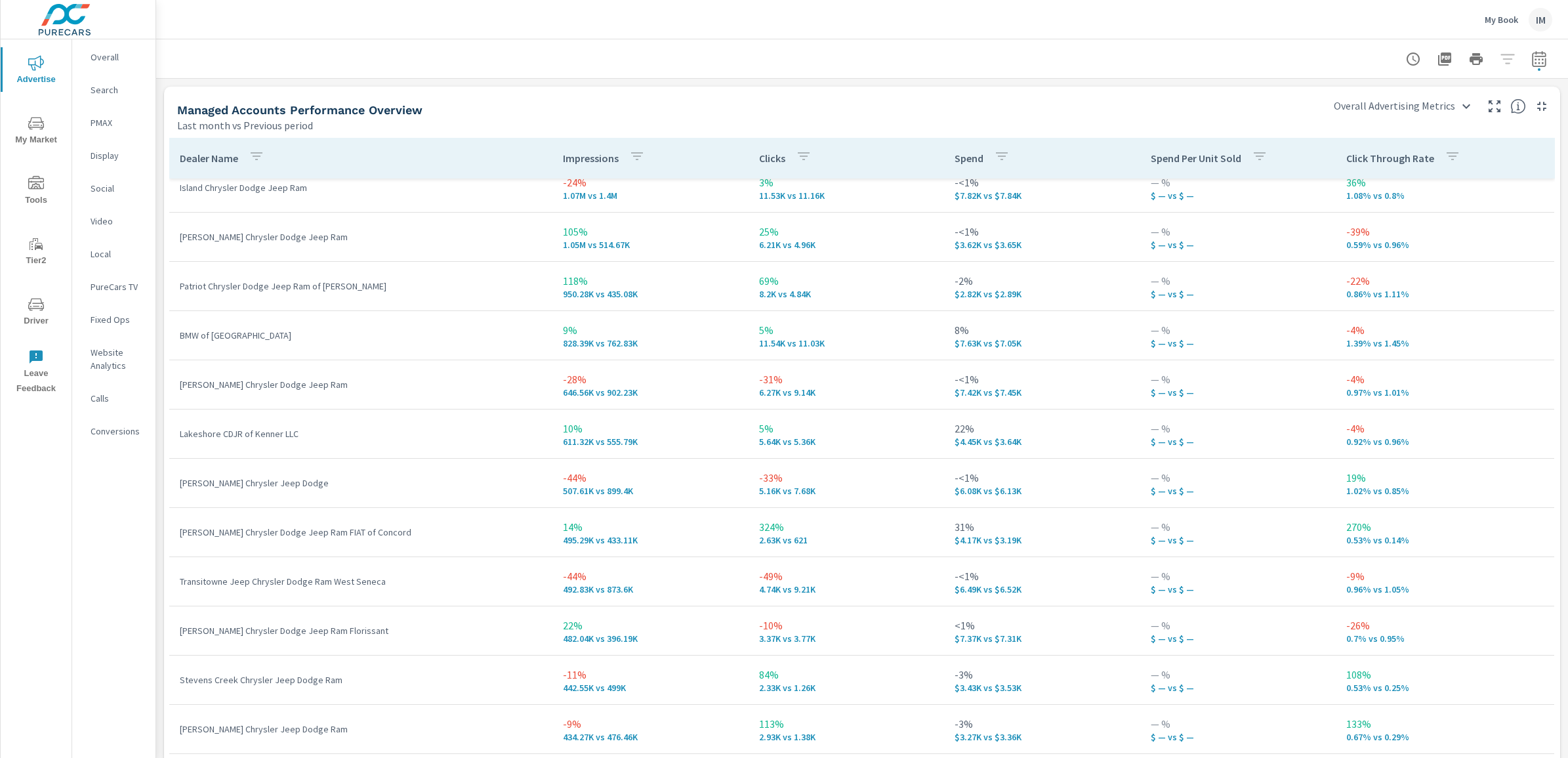
scroll to position [410, 0]
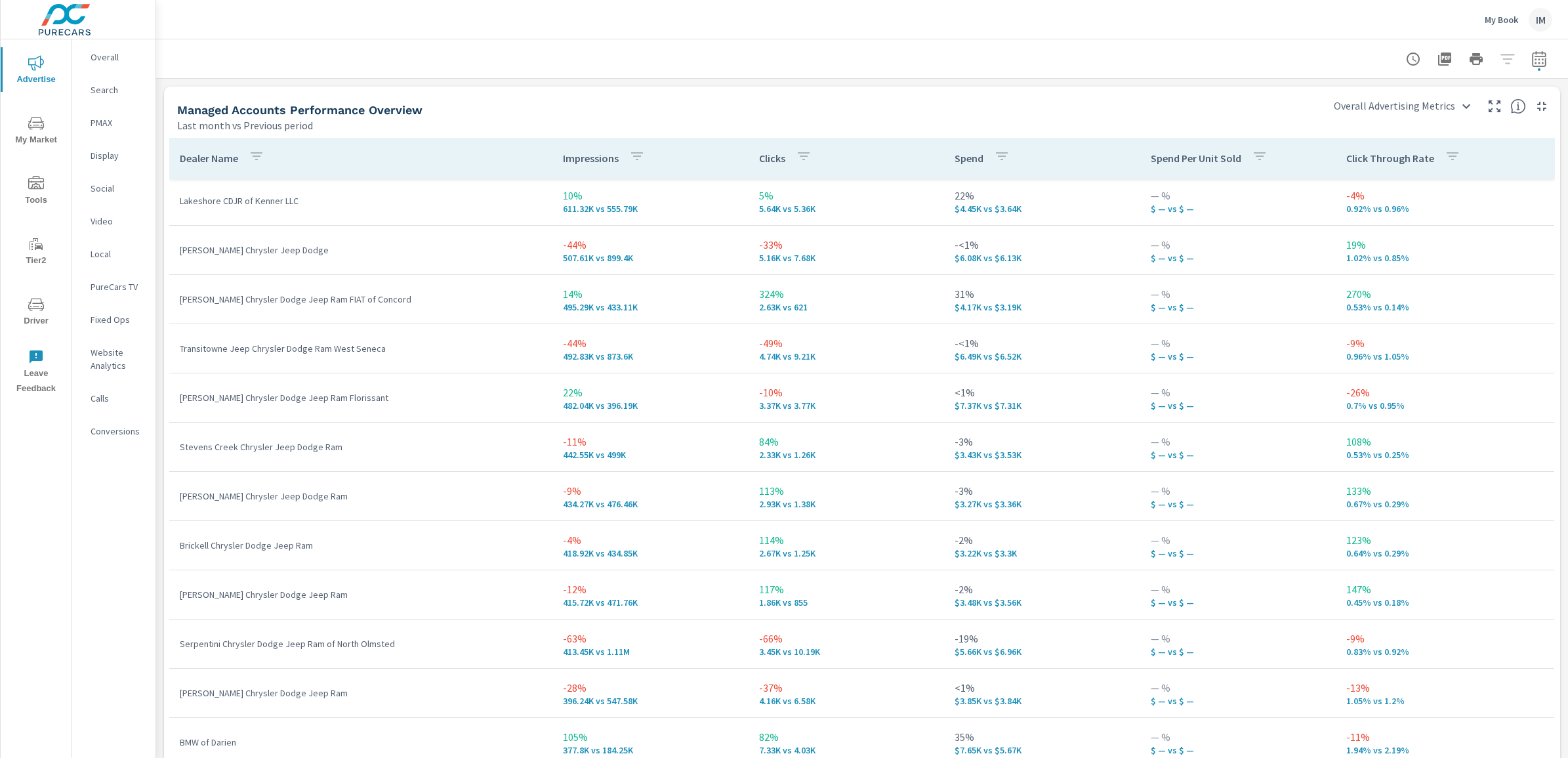
scroll to position [656, 0]
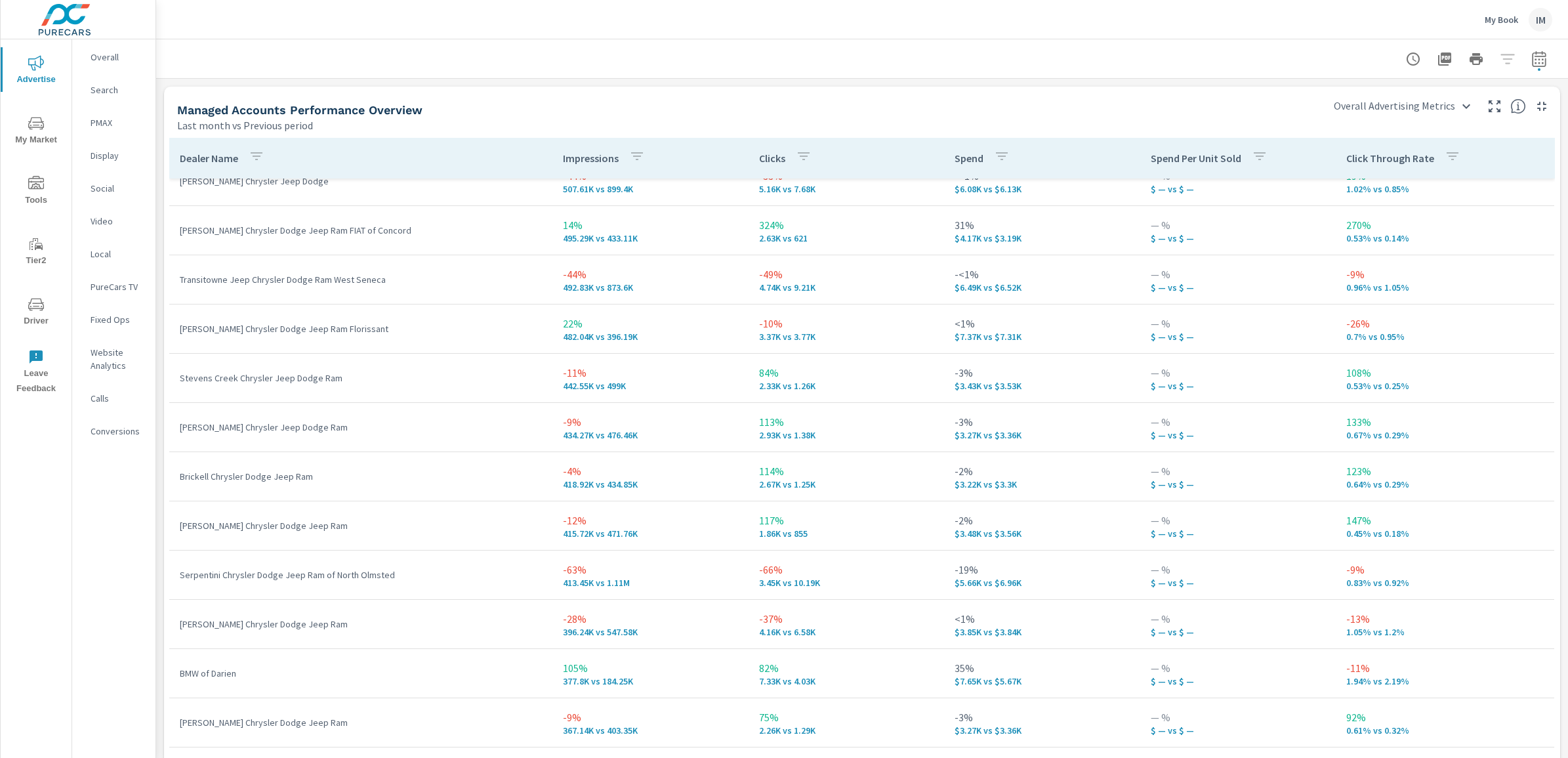
scroll to position [739, 0]
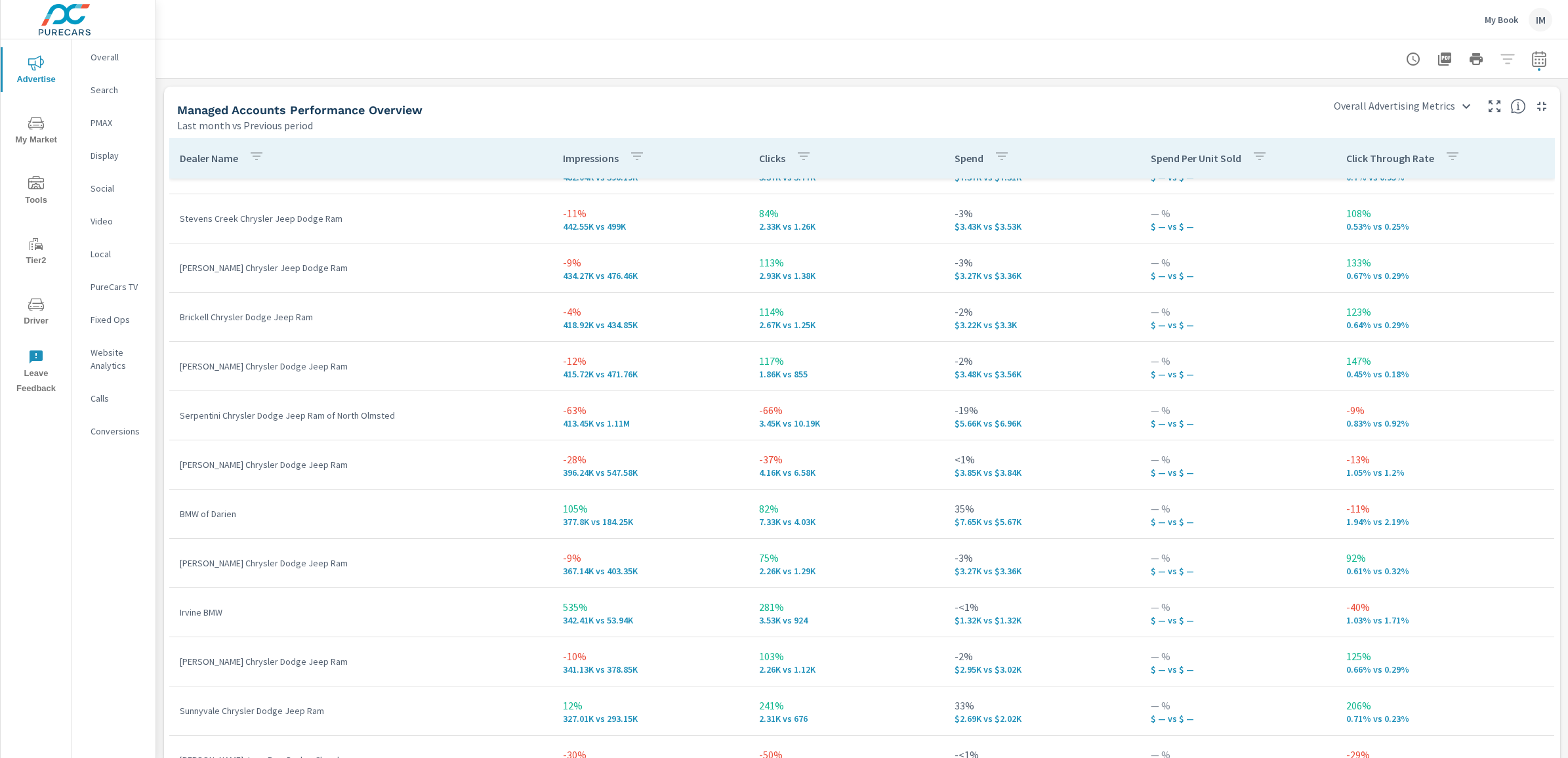
scroll to position [902, 0]
